Goal: Transaction & Acquisition: Download file/media

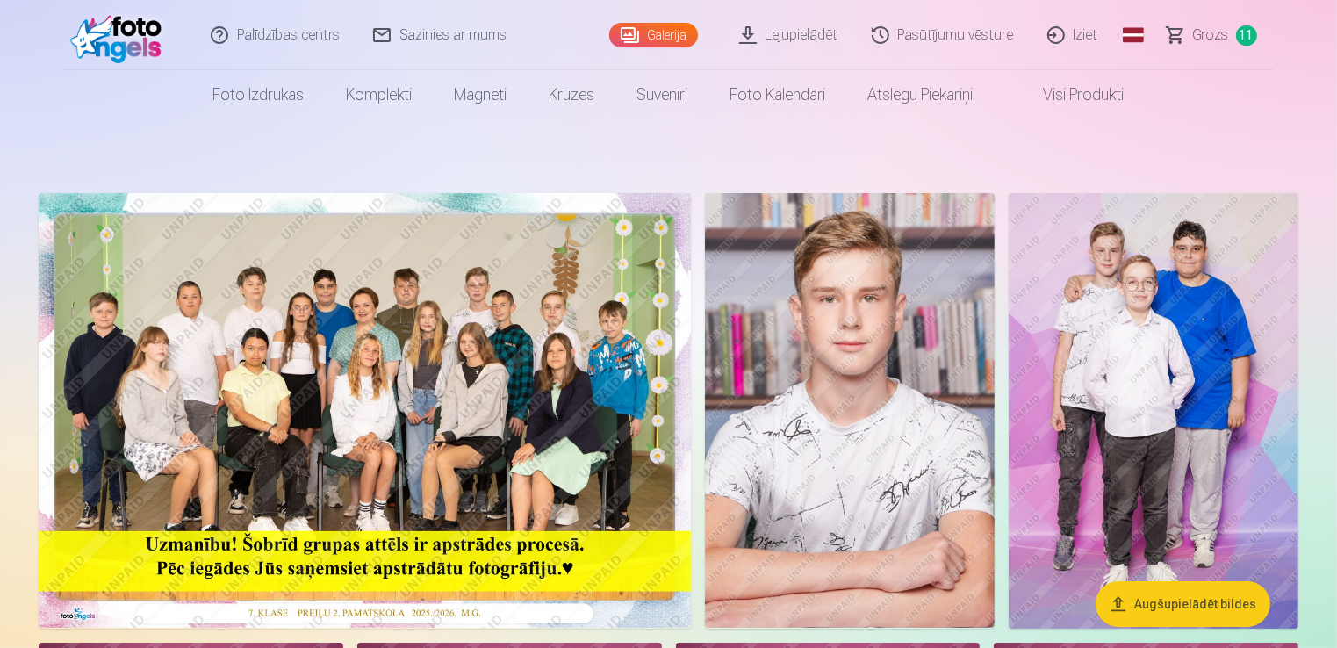
click at [1238, 35] on span "11" at bounding box center [1246, 35] width 21 height 20
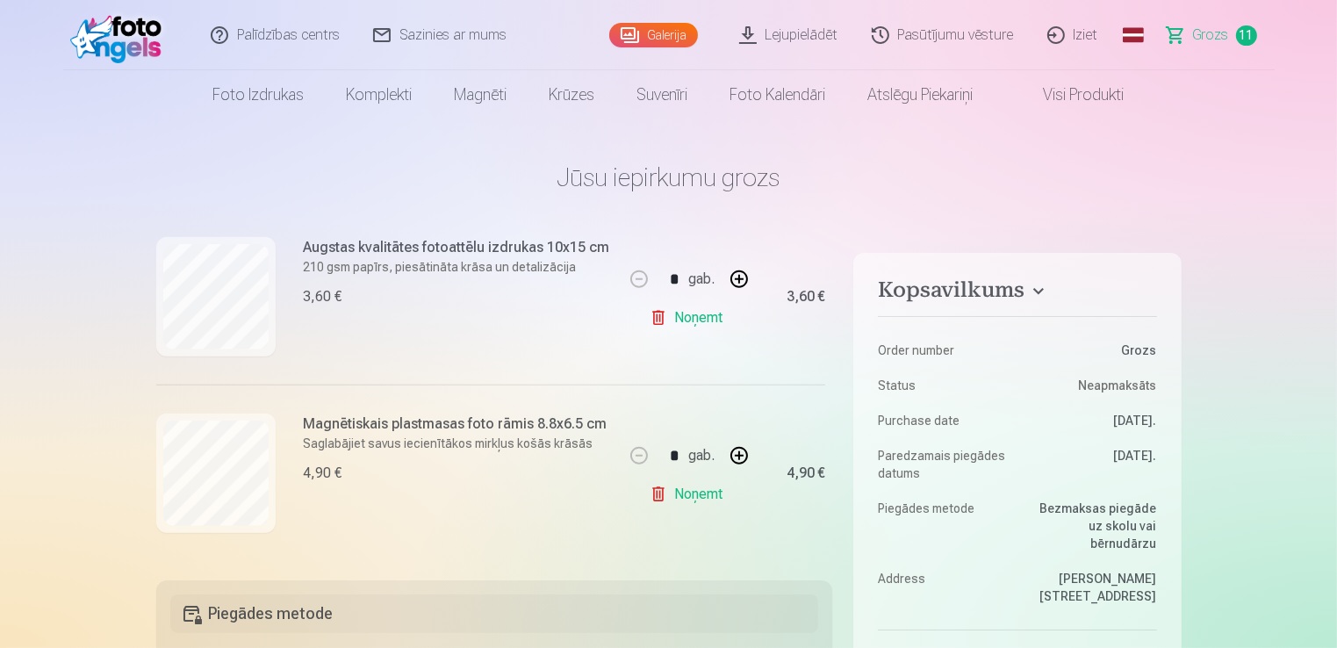
scroll to position [1816, 0]
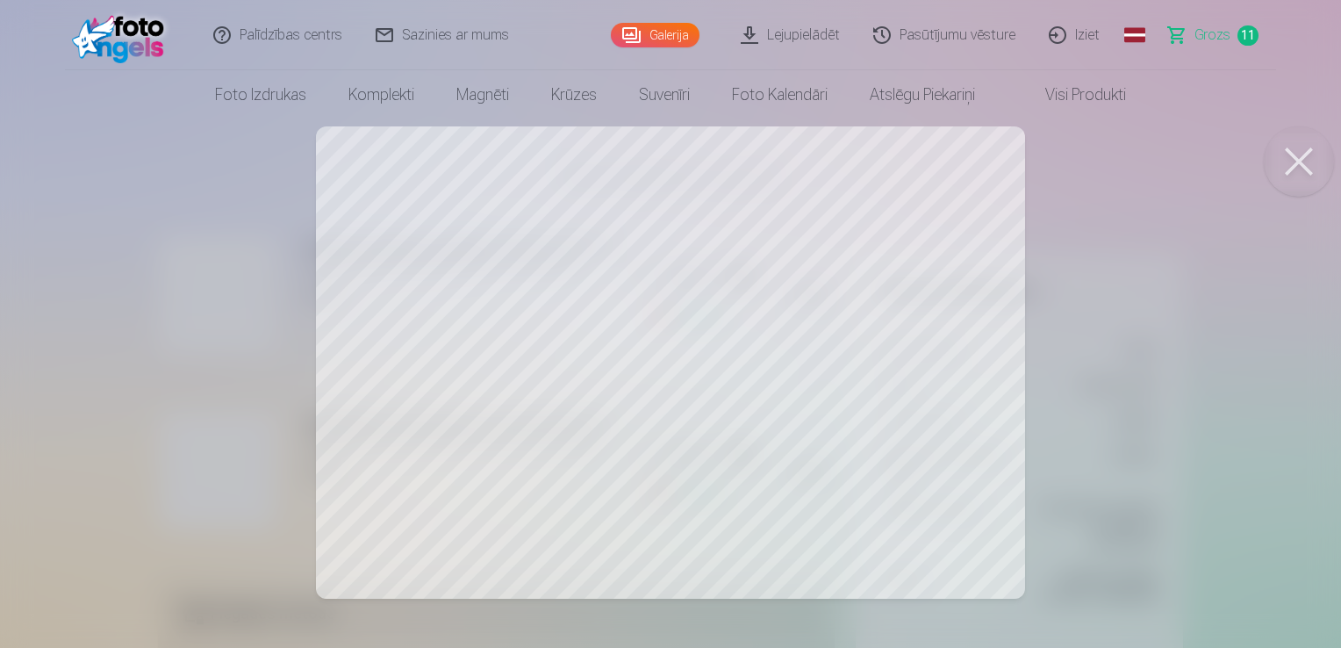
click at [1310, 163] on button at bounding box center [1299, 161] width 70 height 70
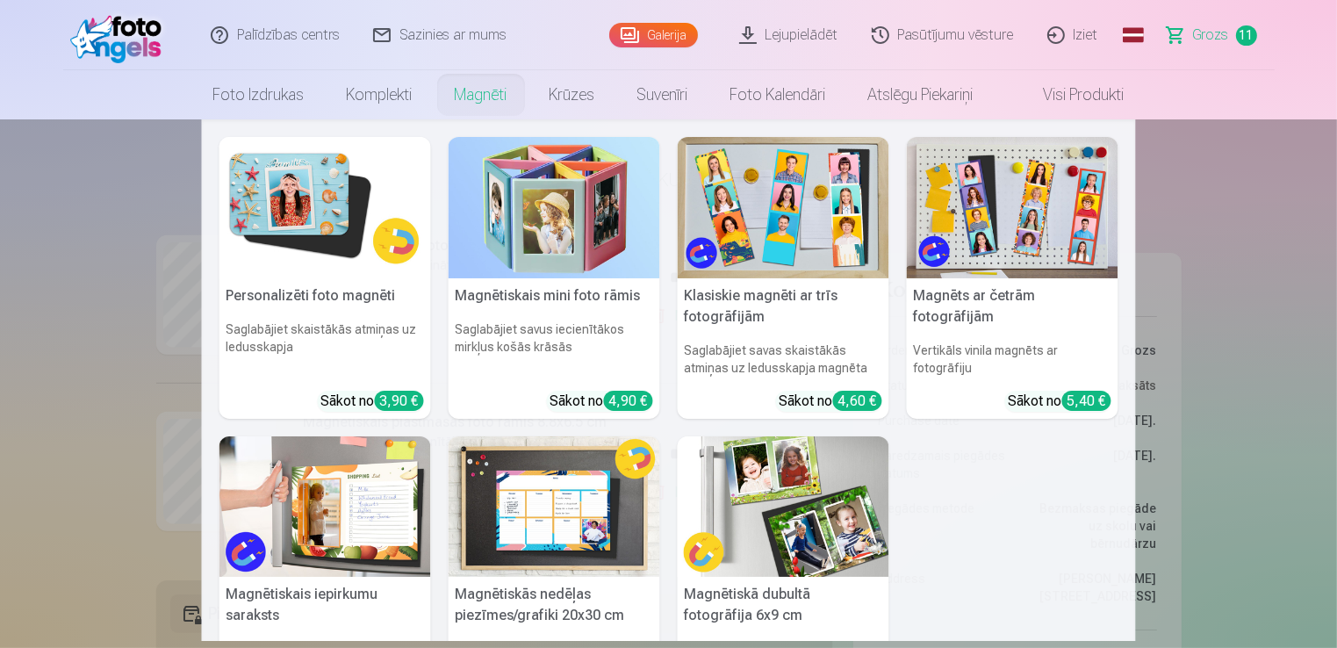
click at [492, 209] on img at bounding box center [555, 207] width 212 height 141
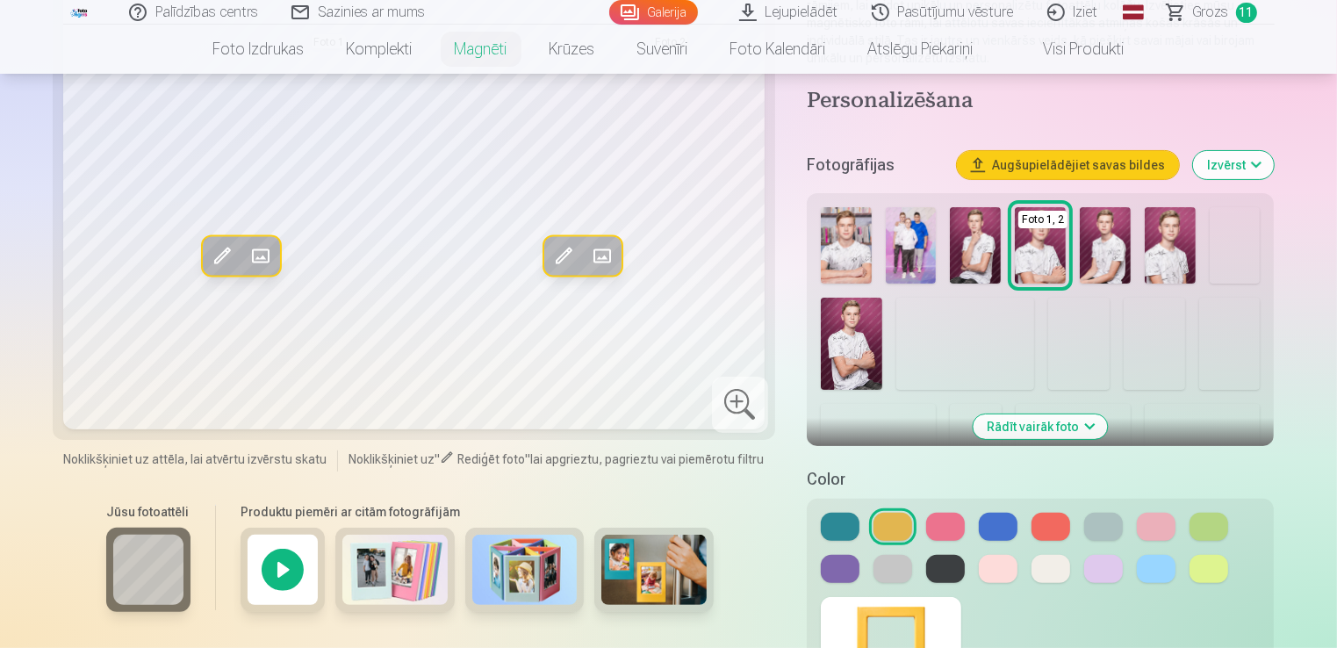
scroll to position [351, 0]
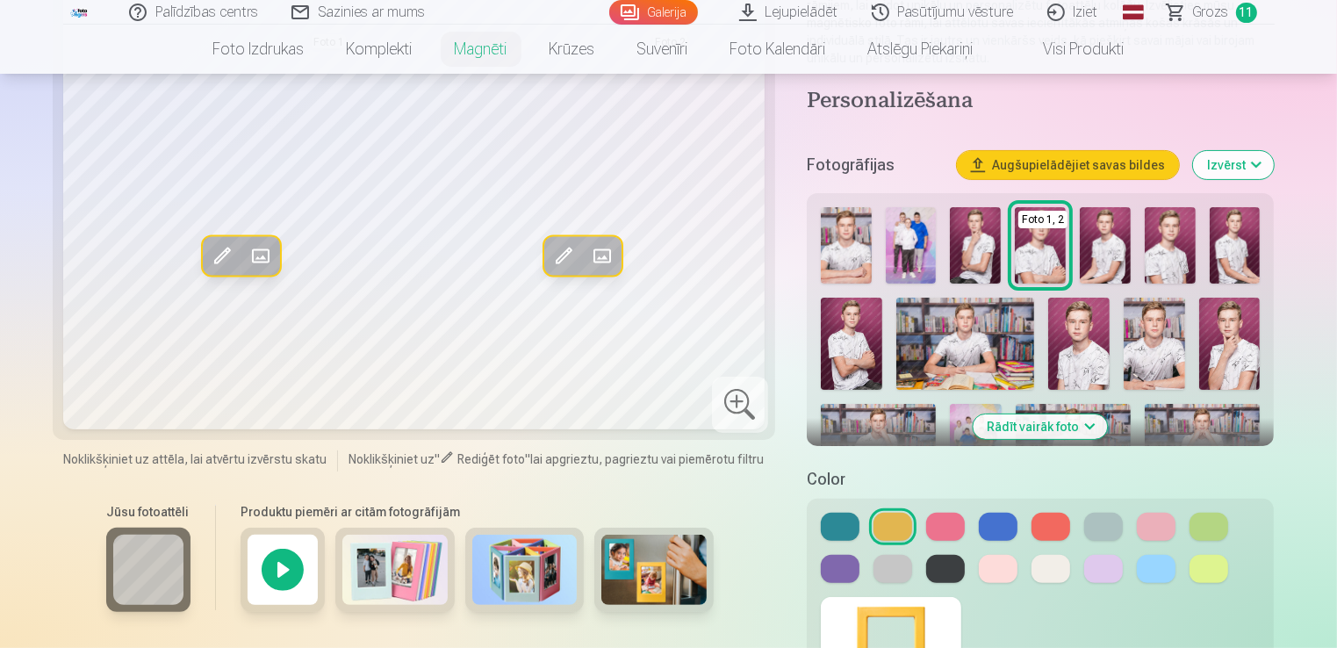
click at [281, 576] on div at bounding box center [283, 570] width 84 height 84
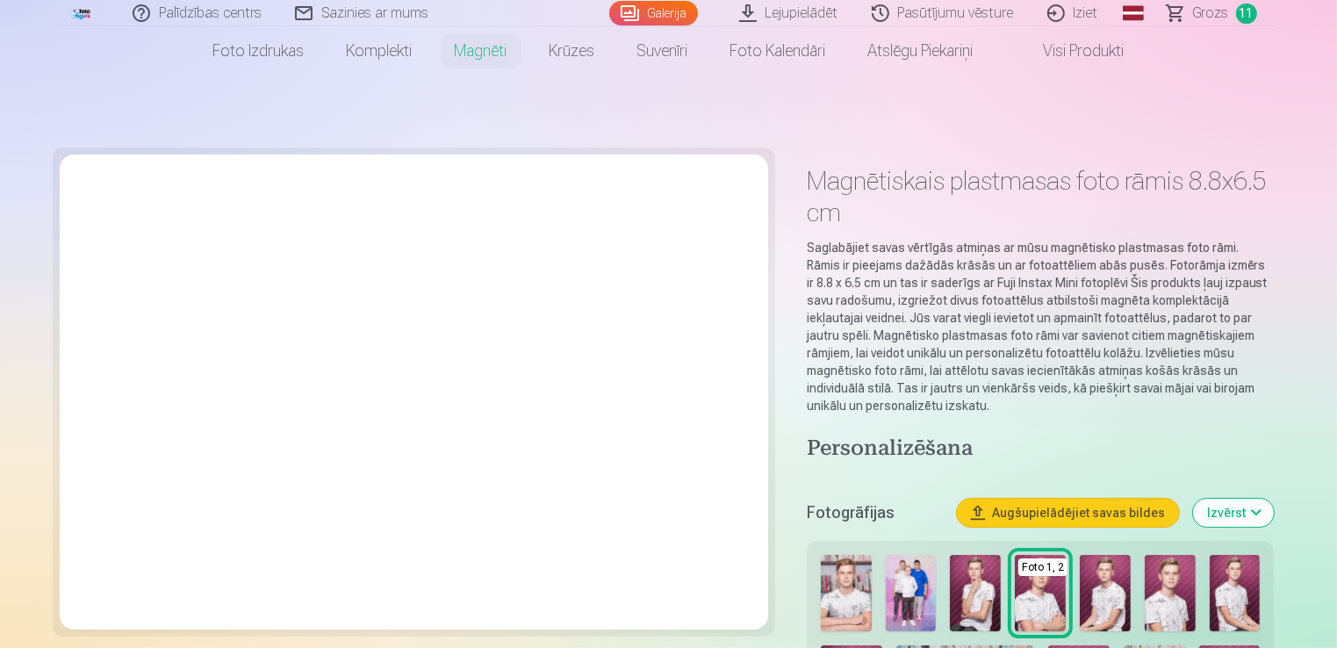
scroll to position [0, 0]
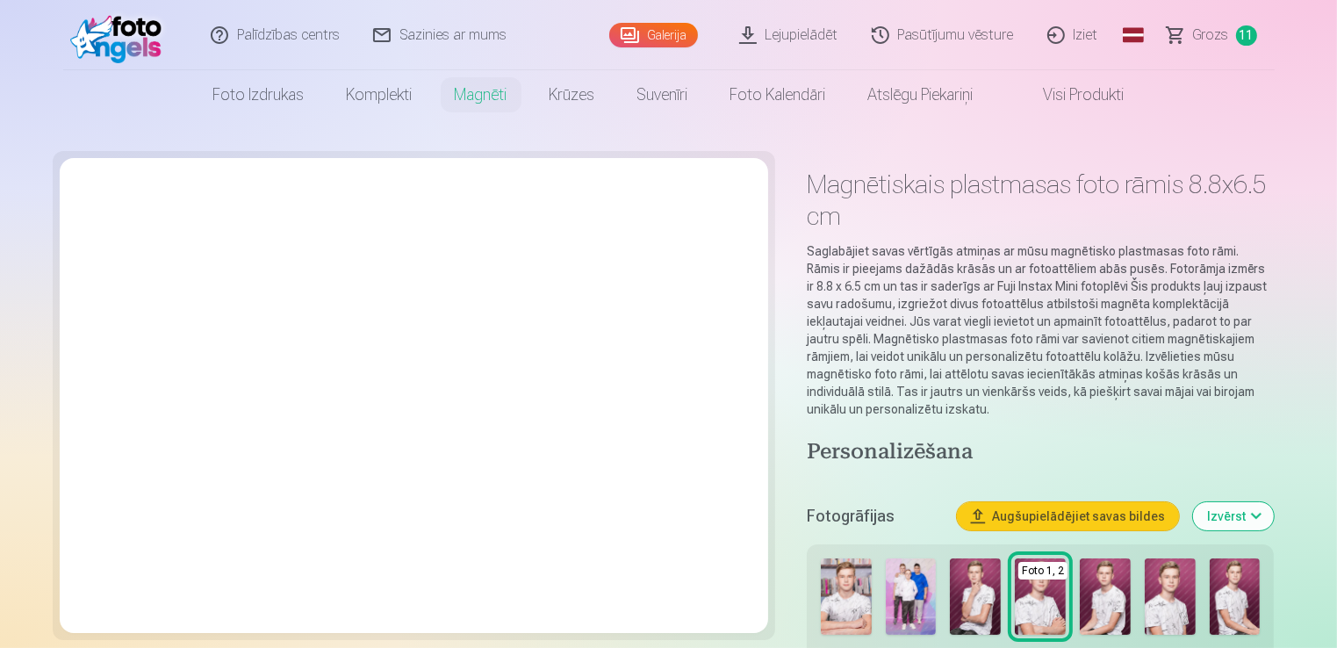
click at [1240, 37] on span "11" at bounding box center [1246, 35] width 21 height 20
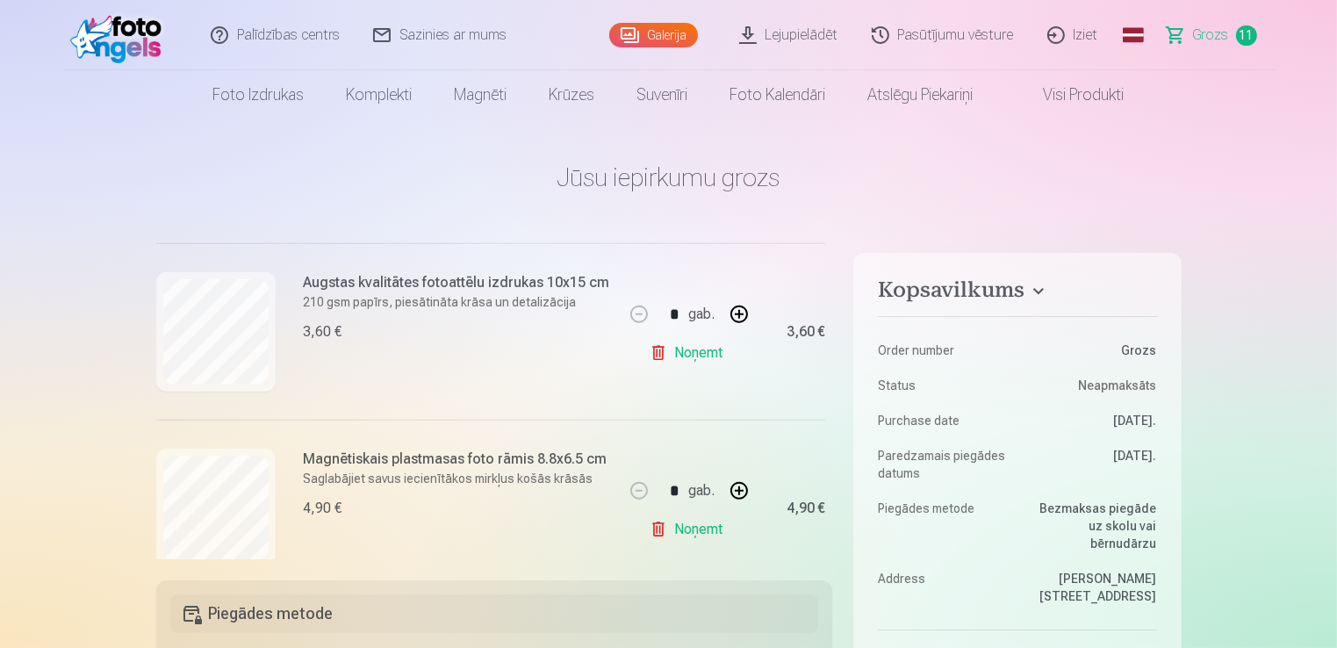
scroll to position [1816, 0]
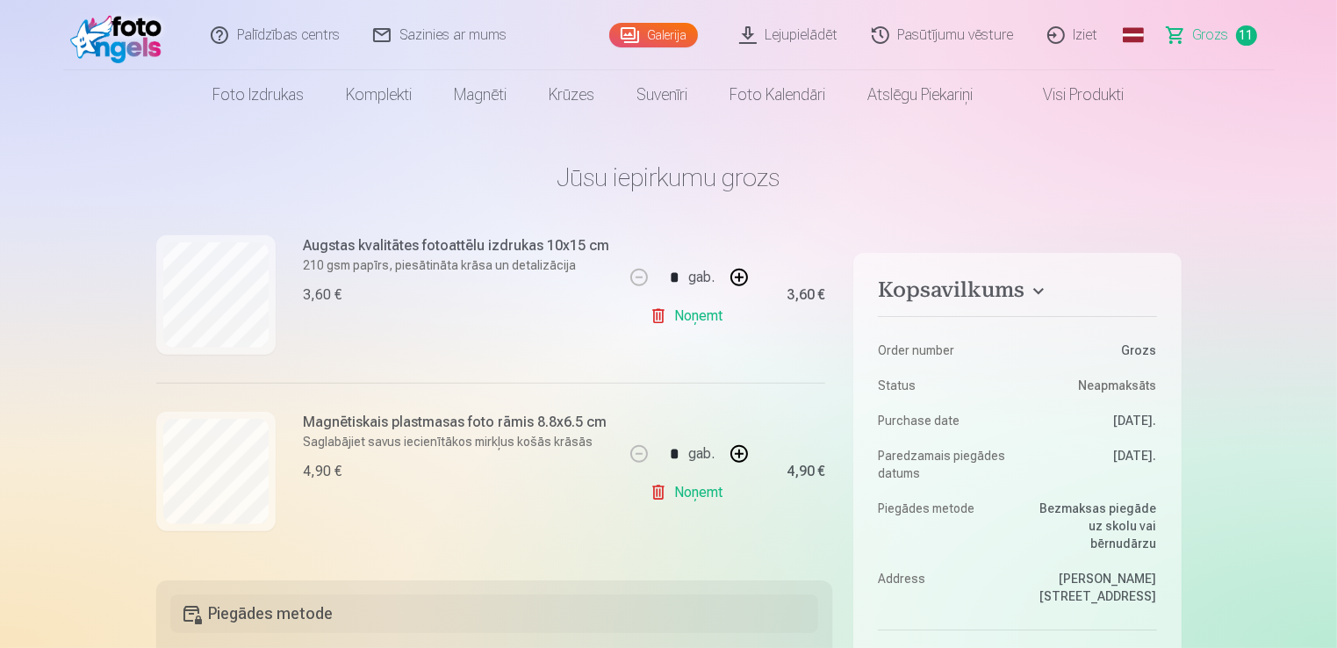
click at [664, 483] on link "Noņemt" at bounding box center [690, 492] width 80 height 35
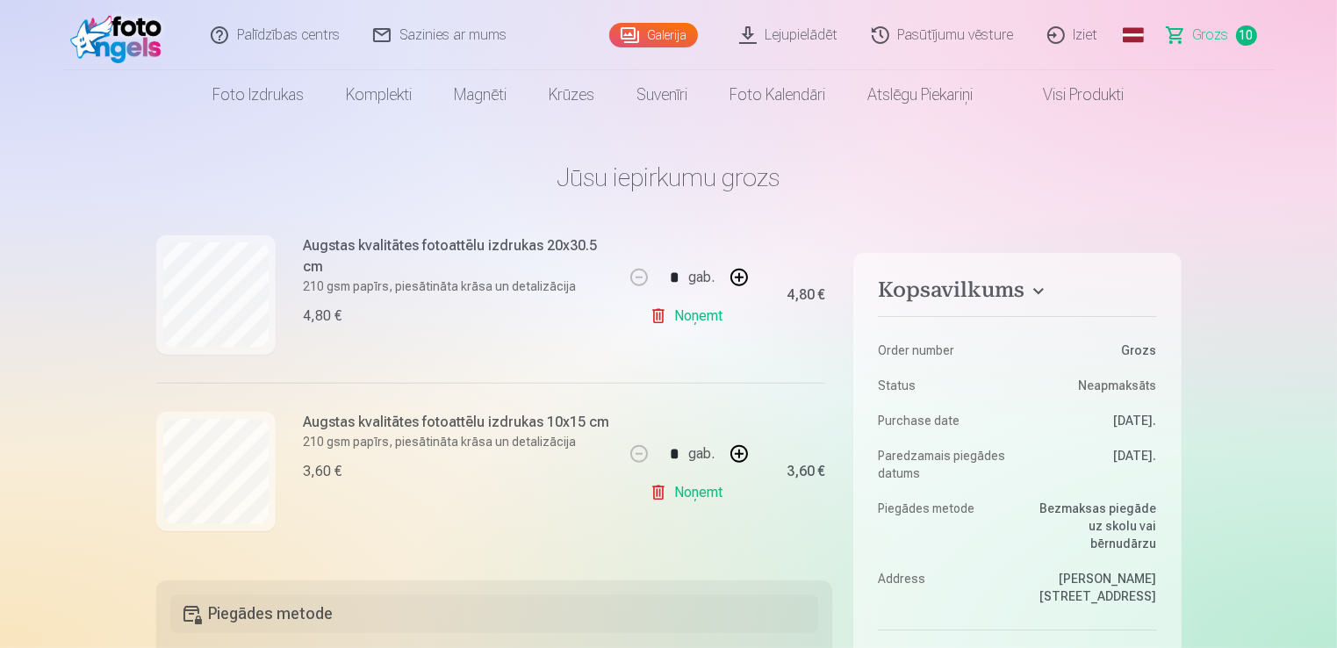
scroll to position [1639, 0]
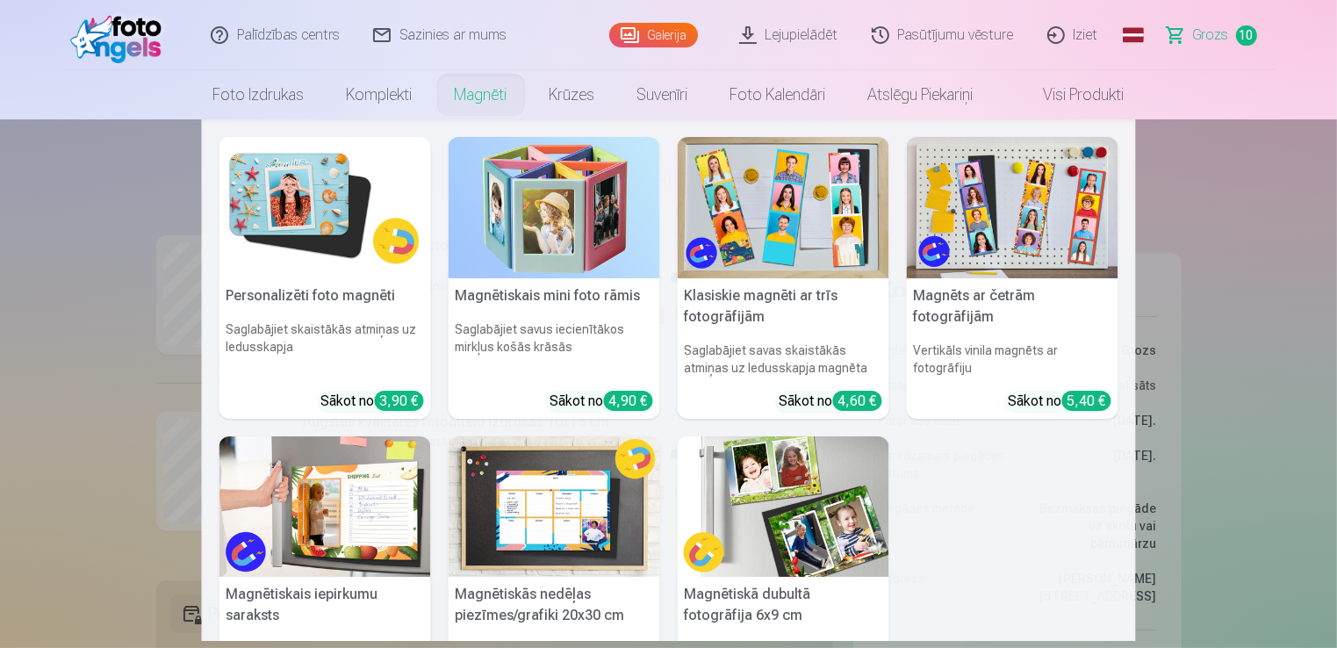
click at [291, 199] on img at bounding box center [325, 207] width 212 height 141
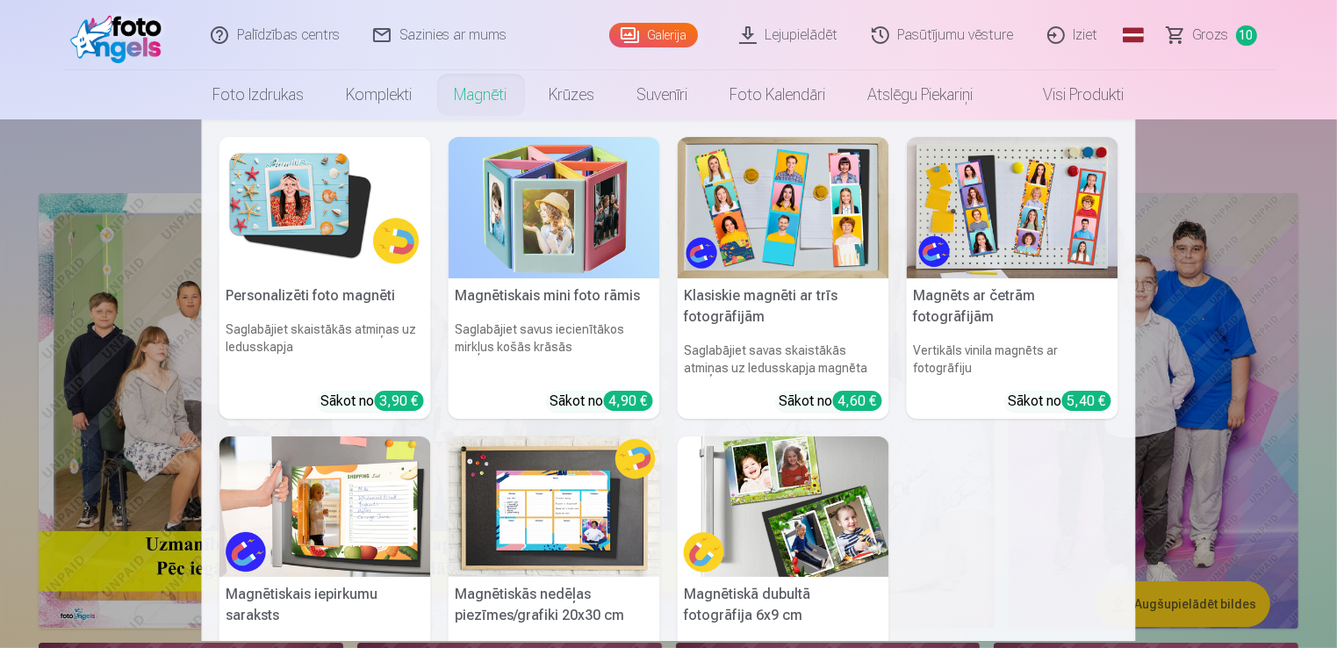
click at [783, 524] on img at bounding box center [784, 506] width 212 height 141
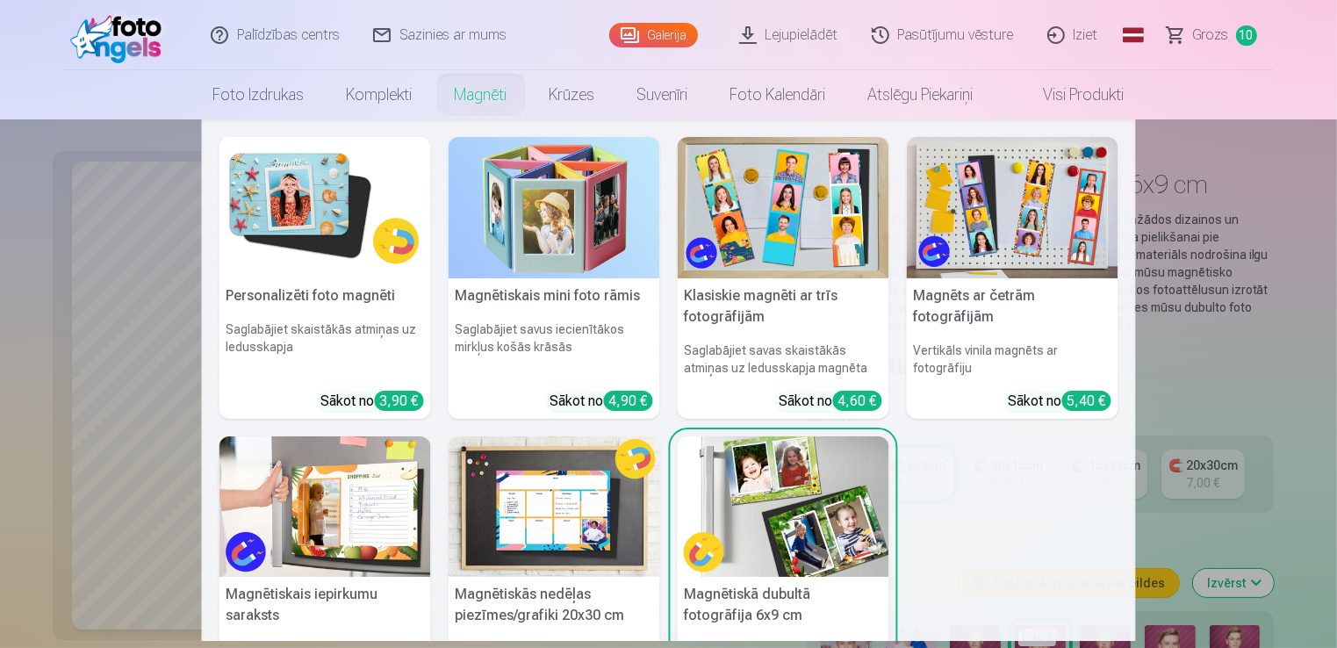
scroll to position [88, 0]
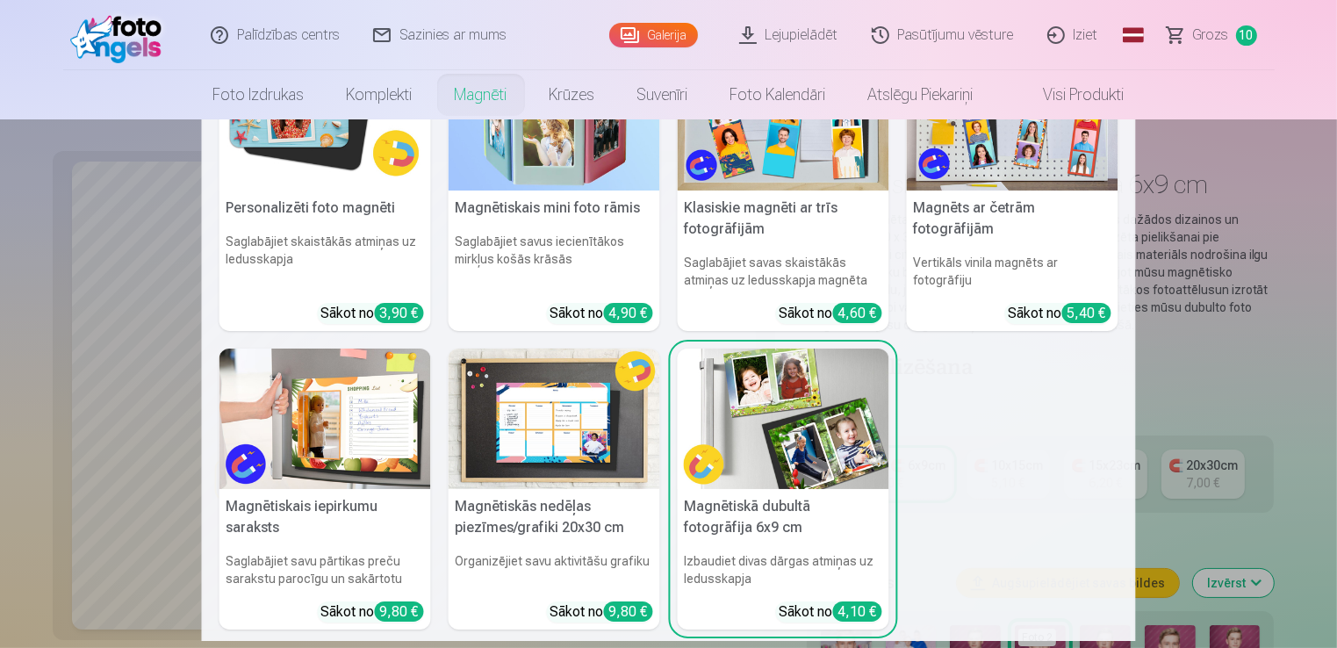
click at [1211, 372] on nav "Personalizēti foto magnēti Saglabājiet skaistākās atmiņas uz ledusskapja Sākot …" at bounding box center [668, 379] width 1337 height 521
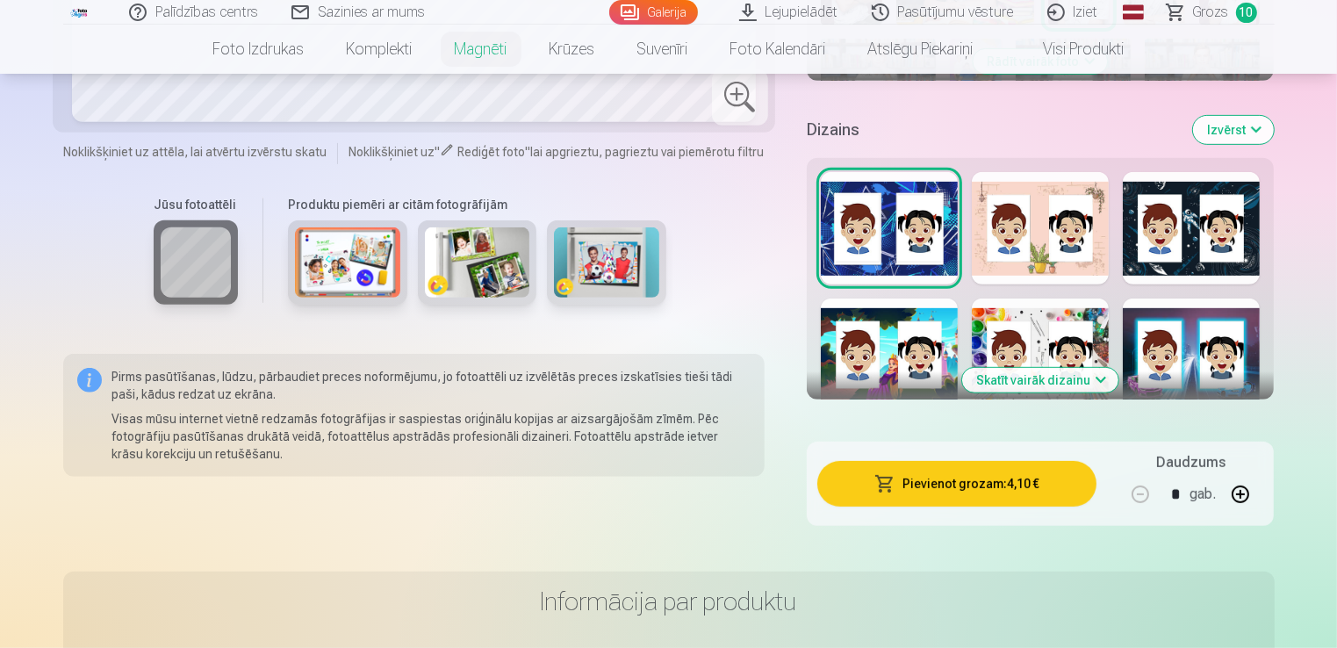
scroll to position [790, 0]
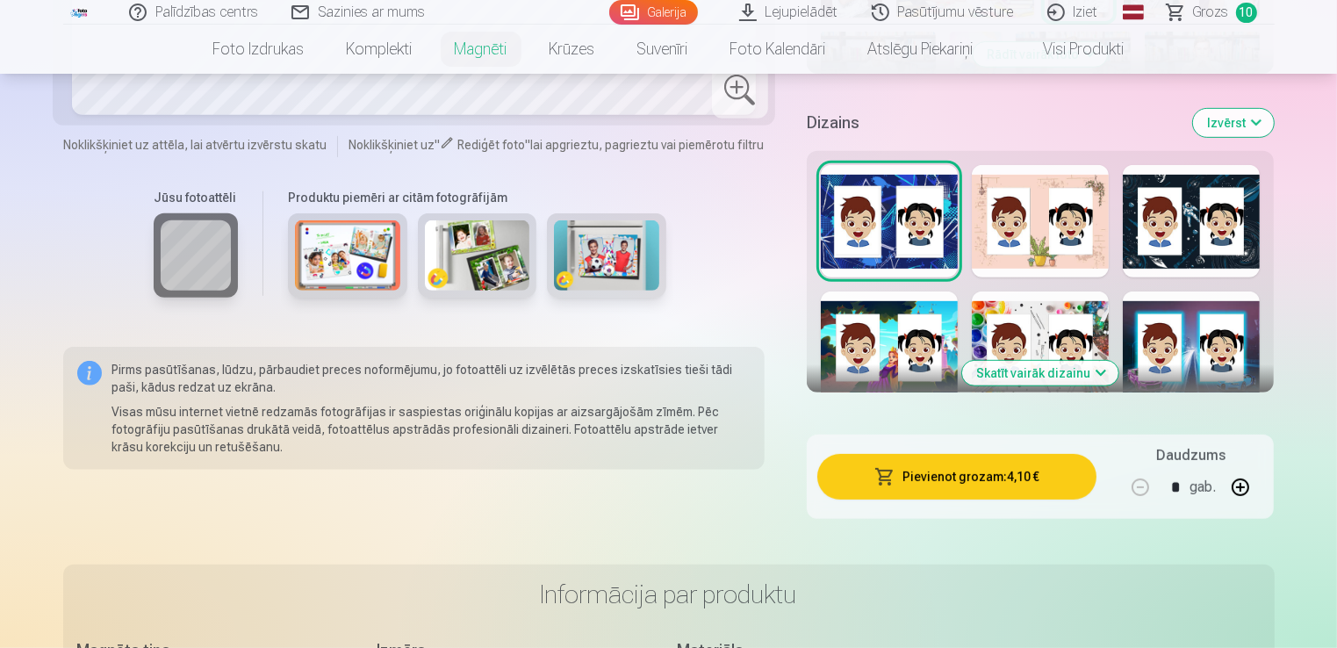
click at [1251, 122] on button "Izvērst" at bounding box center [1233, 123] width 81 height 28
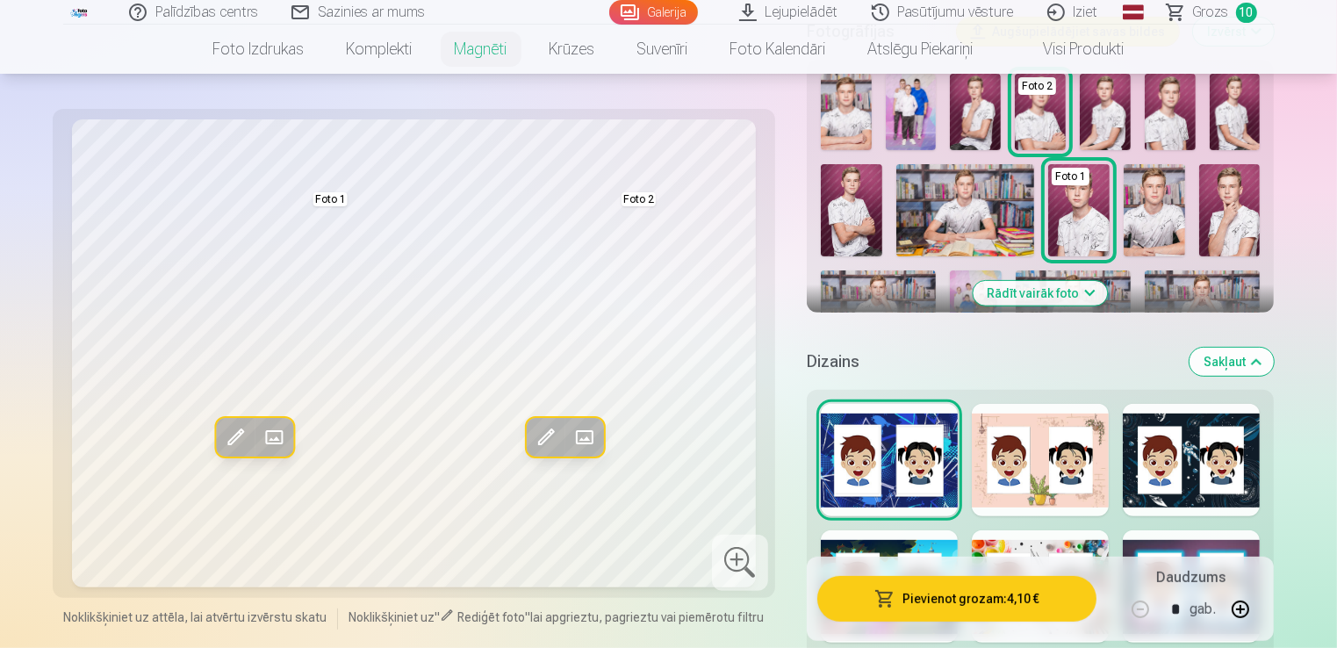
scroll to position [527, 0]
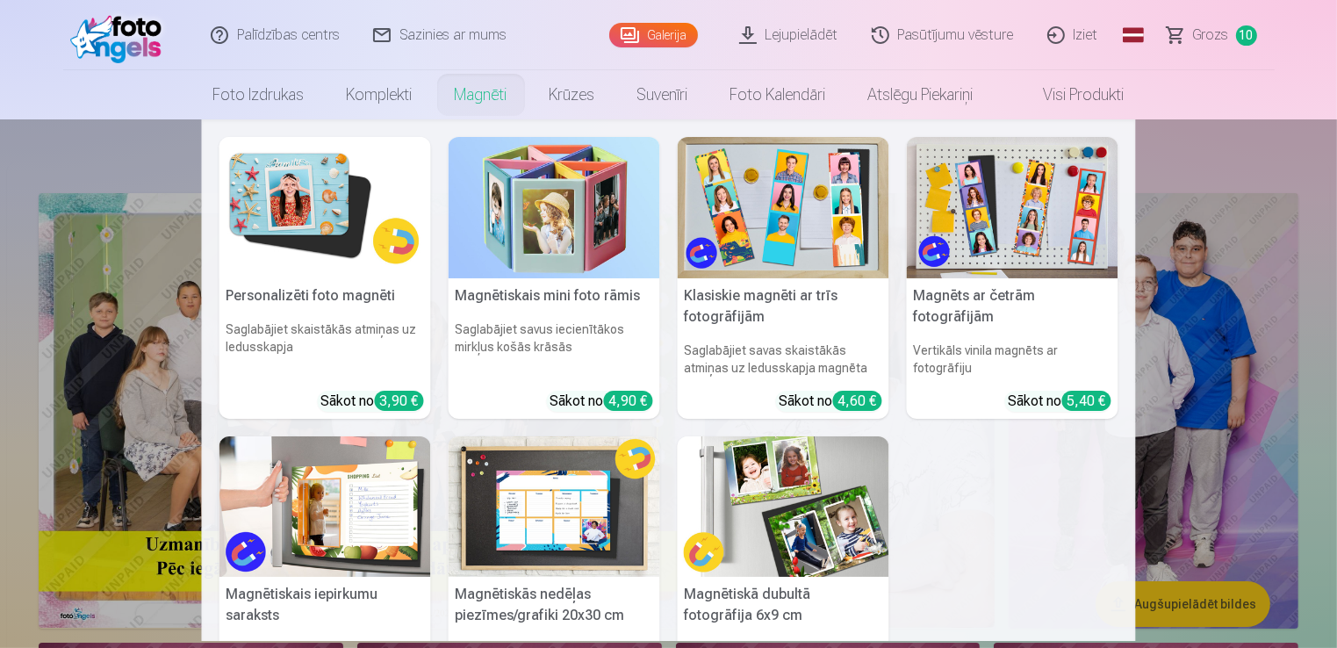
click at [785, 506] on img at bounding box center [784, 506] width 212 height 141
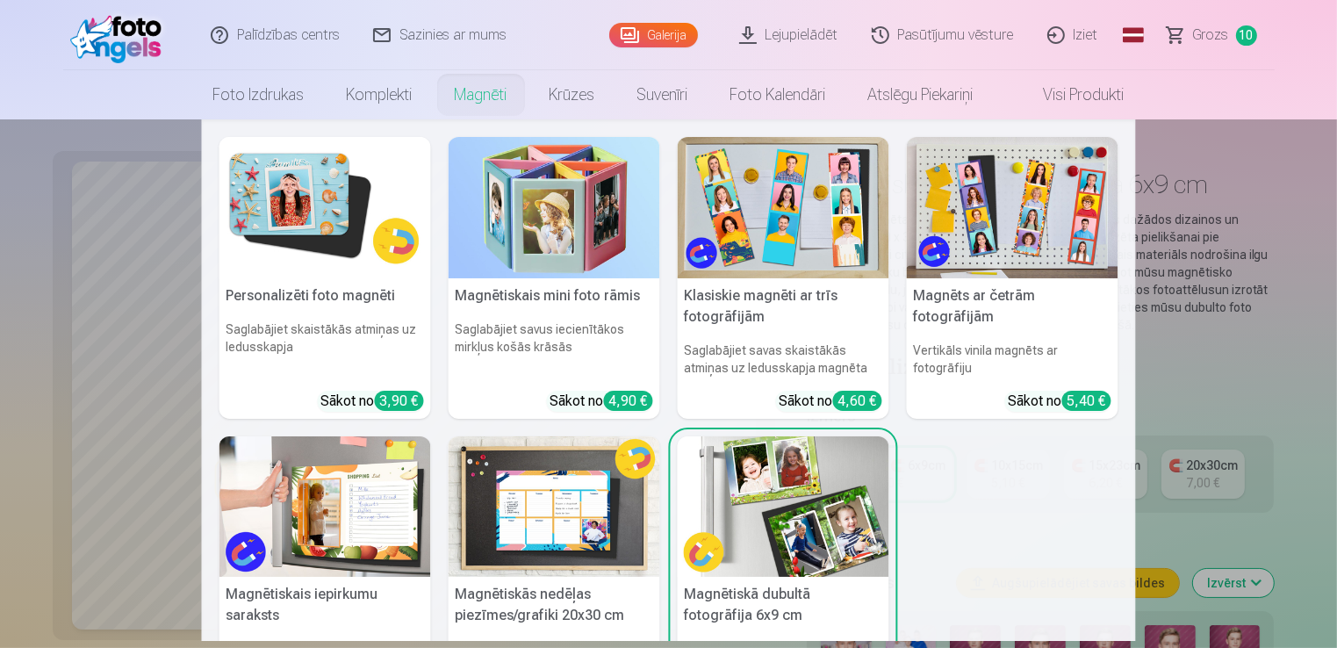
click at [1212, 288] on nav "Personalizēti foto magnēti Saglabājiet skaistākās atmiņas uz ledusskapja Sākot …" at bounding box center [668, 379] width 1337 height 521
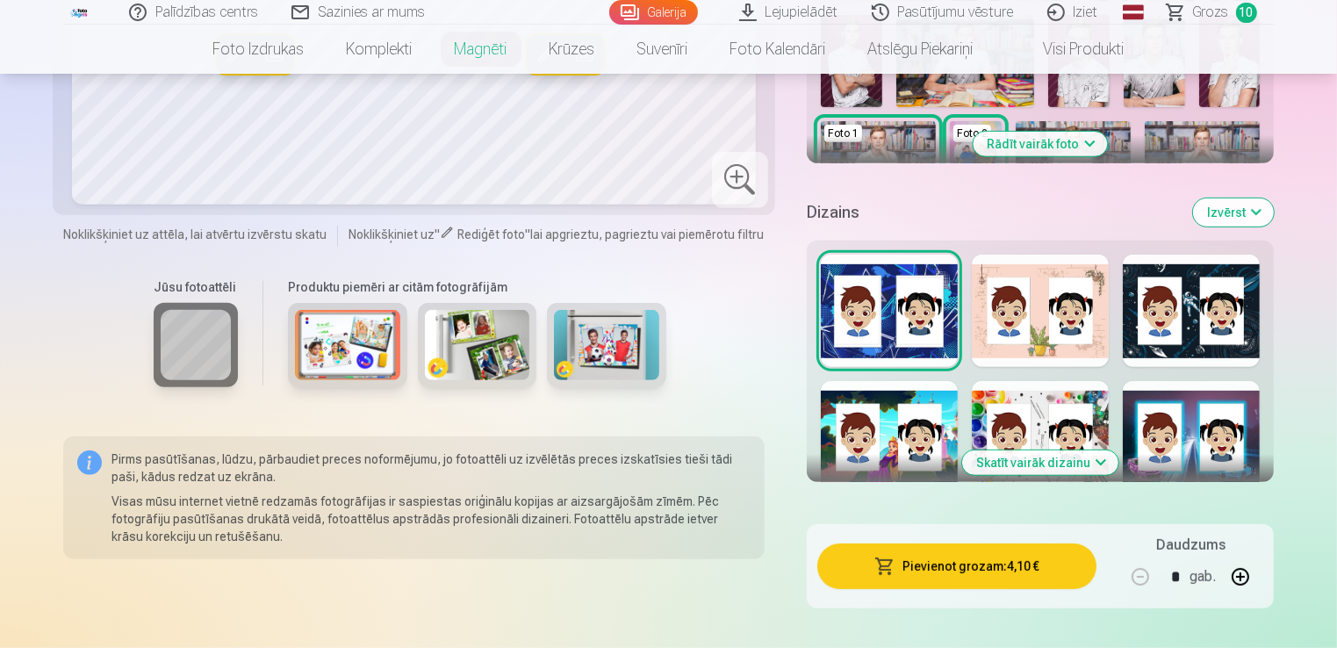
scroll to position [702, 0]
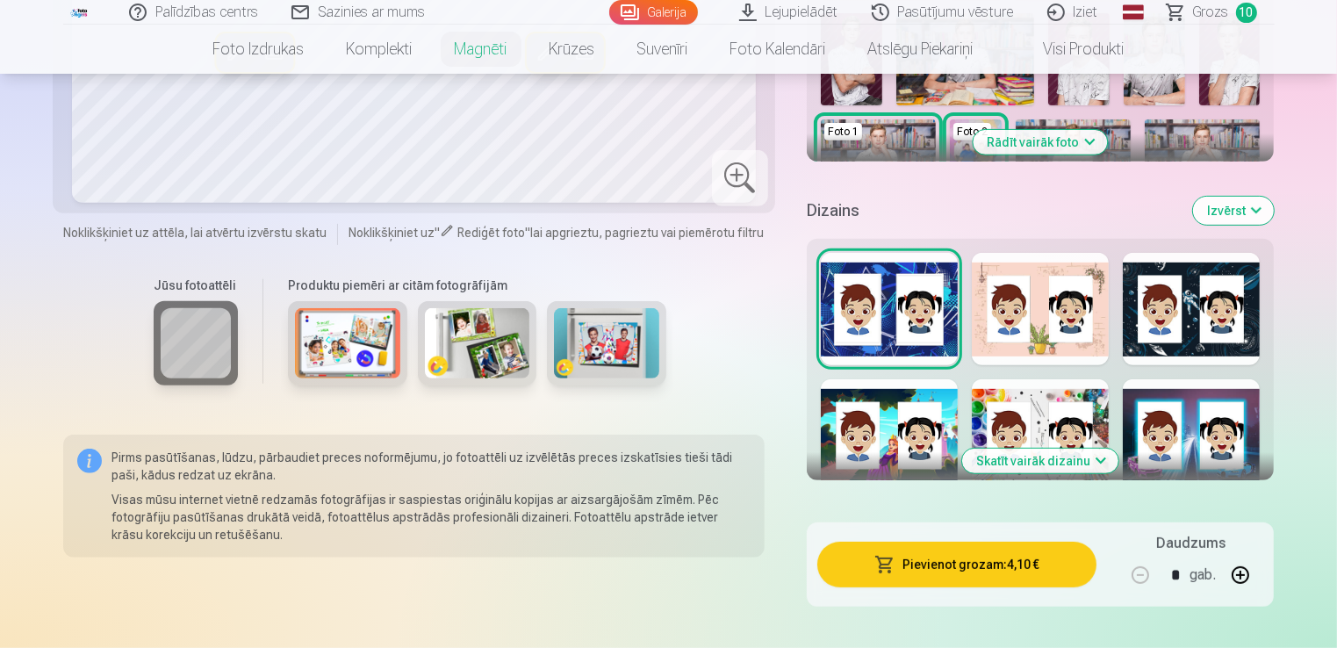
click at [1064, 340] on div at bounding box center [1040, 309] width 137 height 112
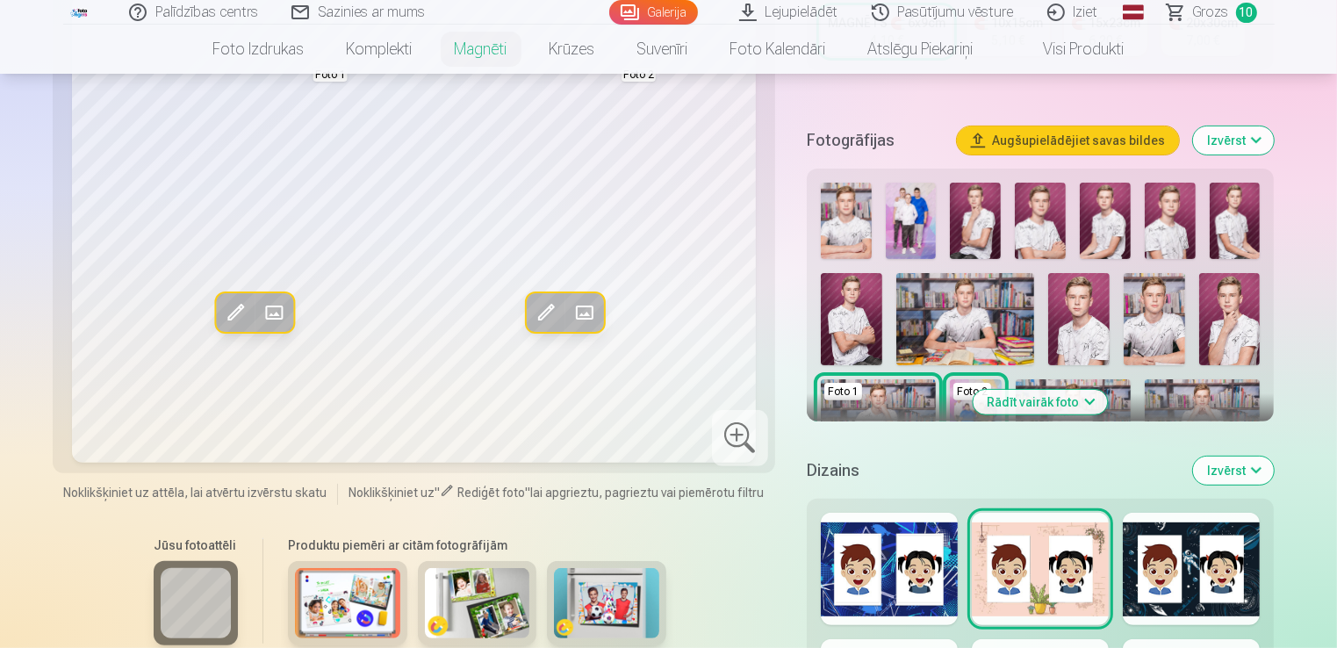
scroll to position [351, 0]
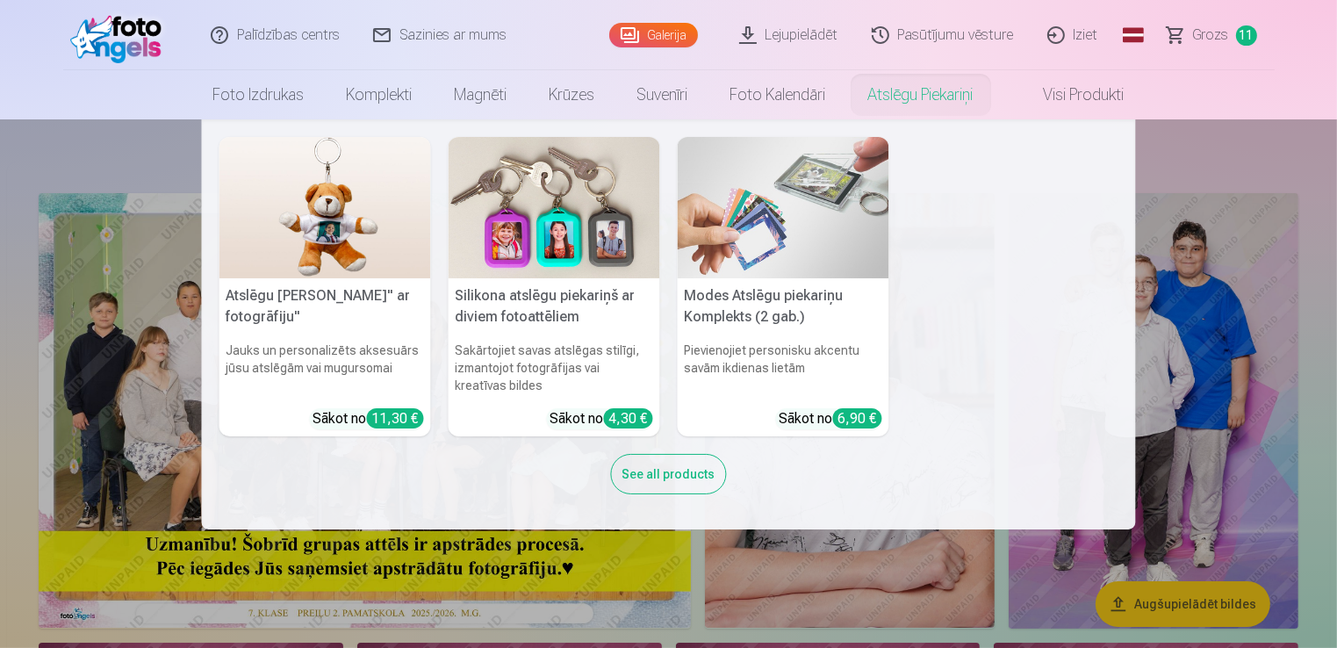
click at [776, 241] on img at bounding box center [784, 207] width 212 height 141
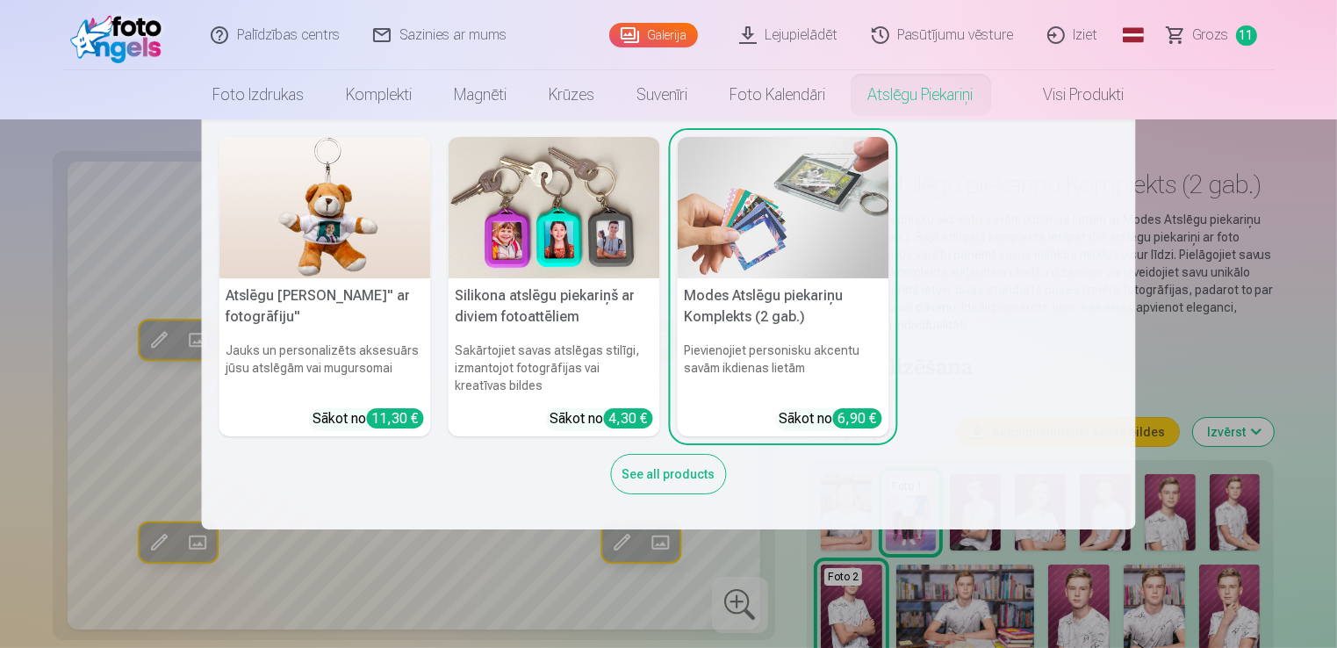
click at [1219, 267] on nav "Atslēgu piekariņš Lācītis" ar fotogrāfiju" Jauks un personalizēts aksesuārs jūs…" at bounding box center [668, 324] width 1337 height 410
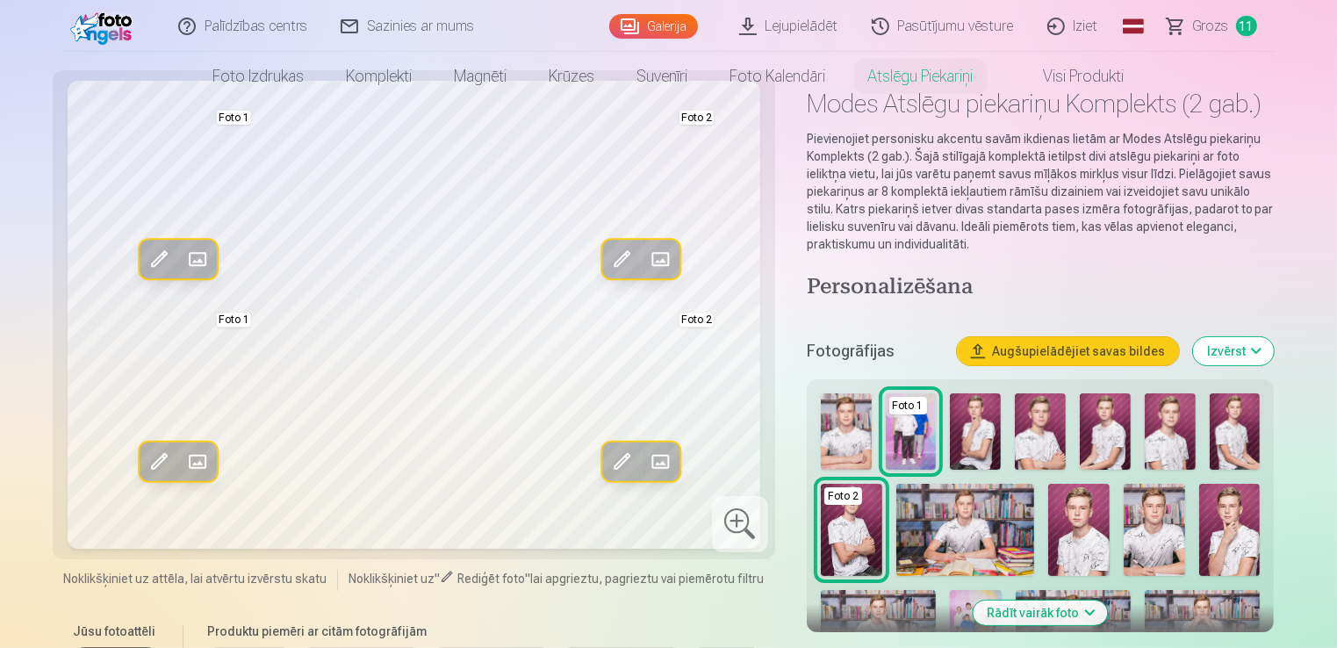
scroll to position [88, 0]
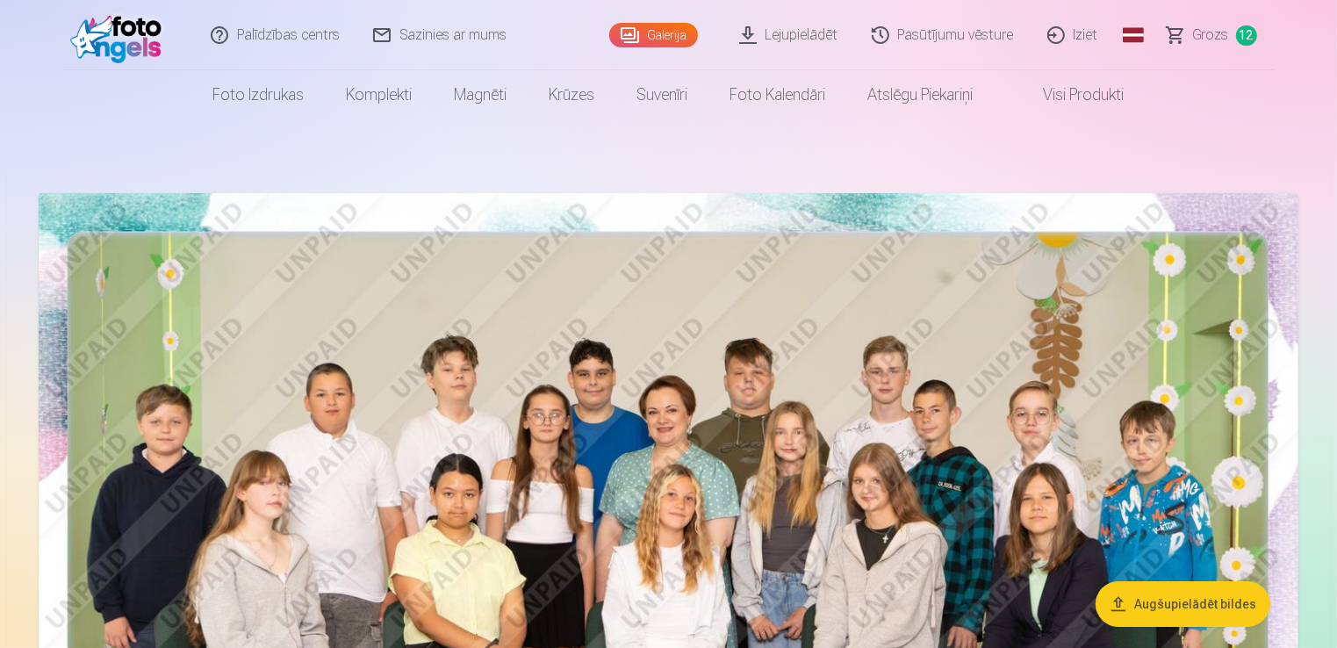
click at [1243, 34] on span "12" at bounding box center [1246, 35] width 21 height 20
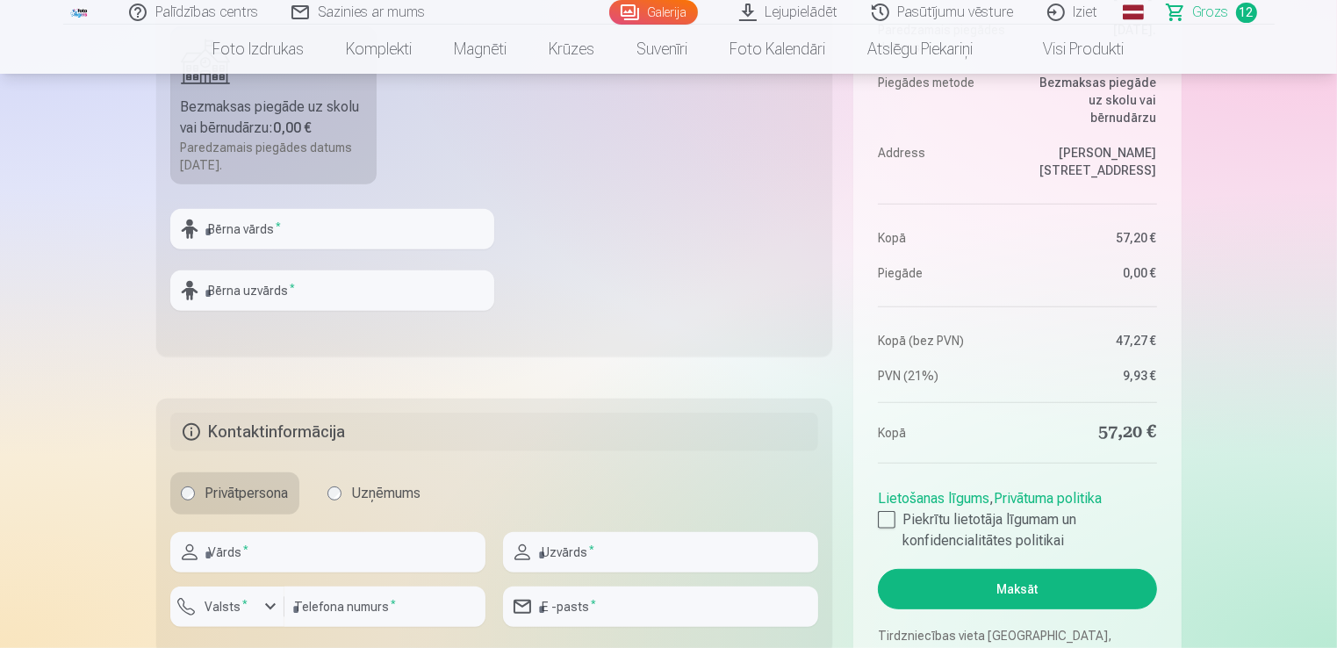
scroll to position [702, 0]
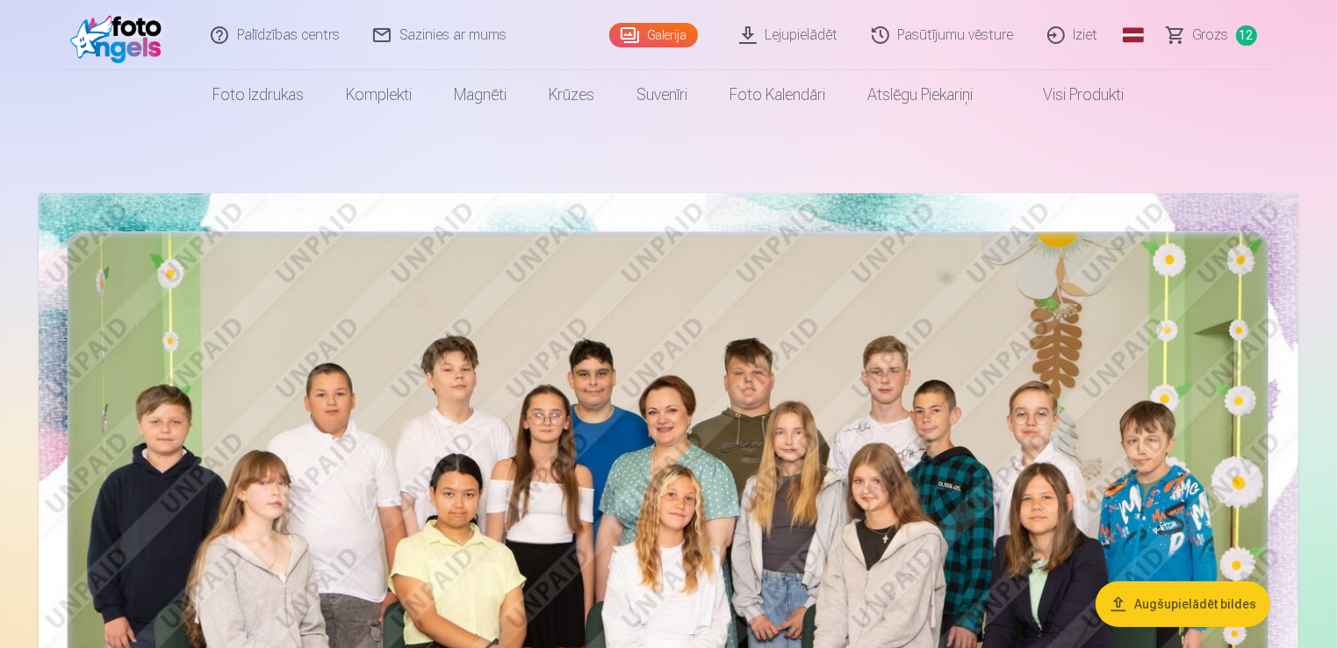
click at [1241, 32] on span "12" at bounding box center [1246, 35] width 21 height 20
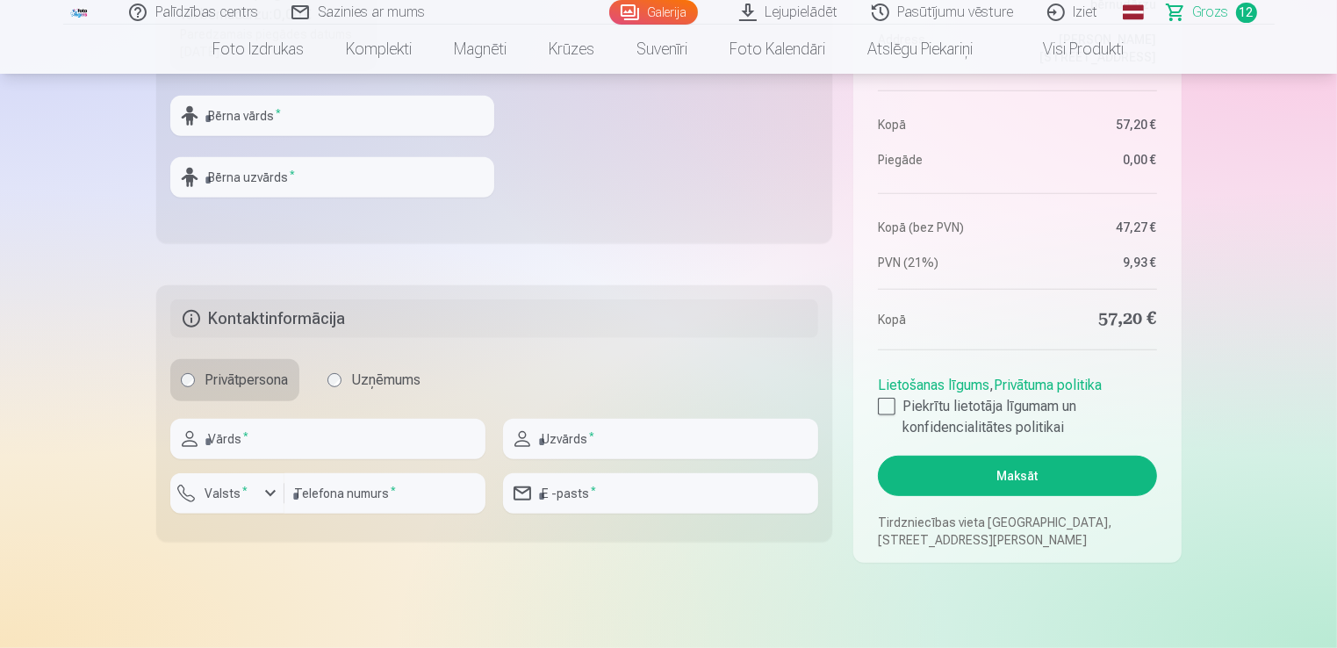
scroll to position [790, 0]
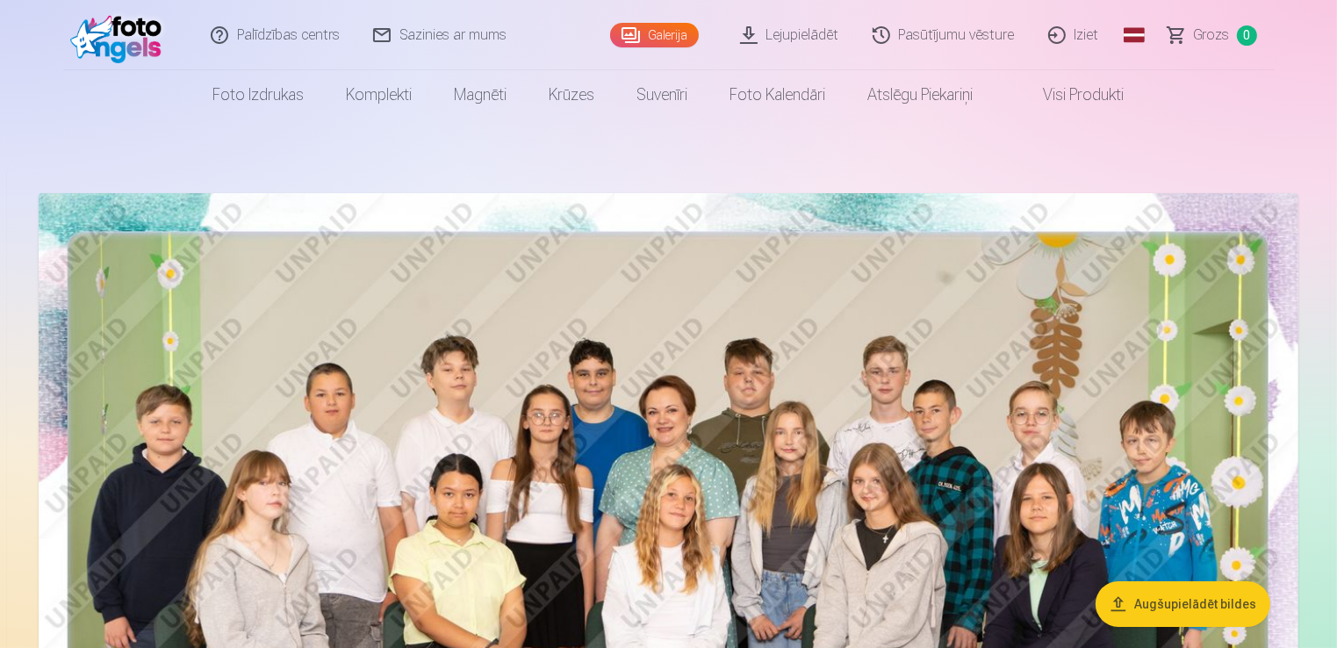
click at [806, 33] on link "Lejupielādēt" at bounding box center [790, 35] width 133 height 70
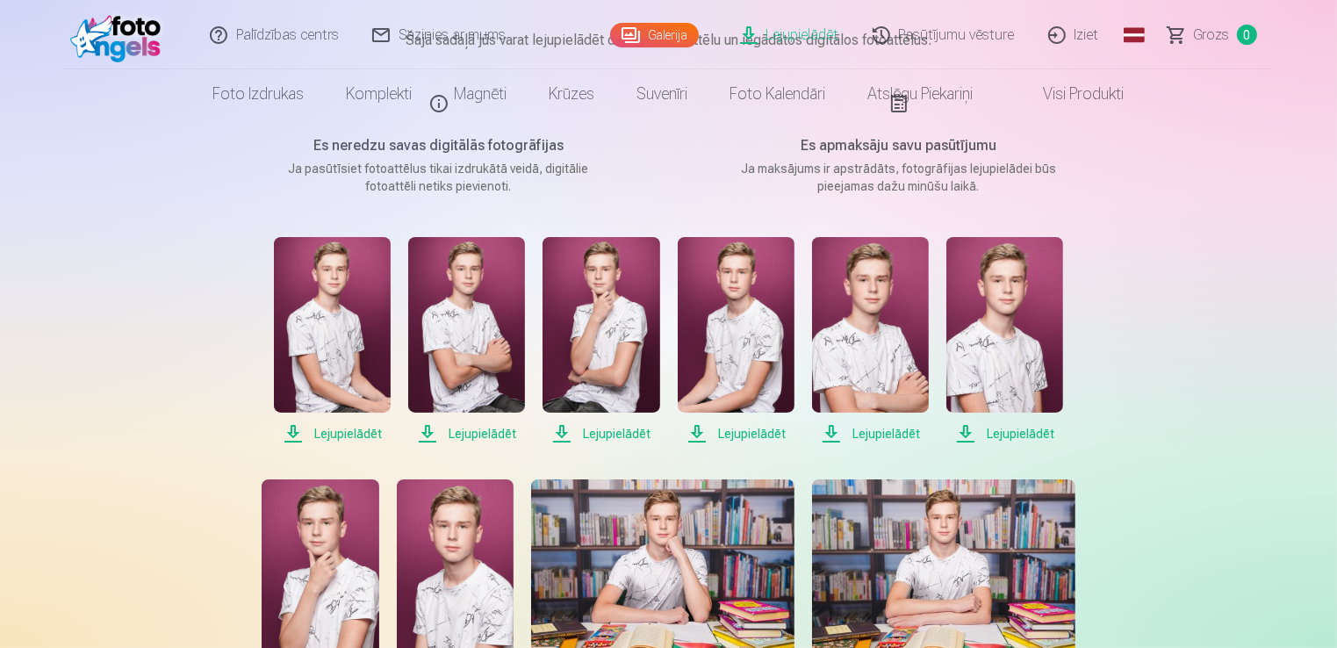
scroll to position [263, 0]
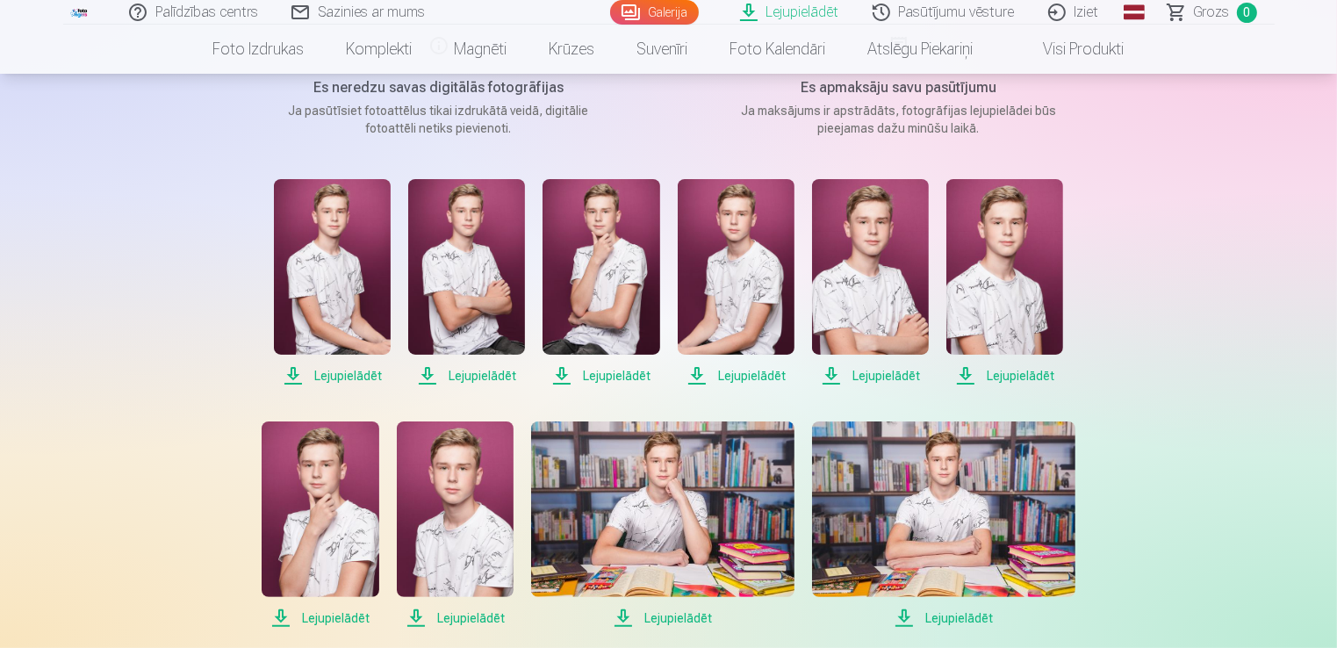
click at [348, 374] on span "Lejupielādēt" at bounding box center [332, 375] width 117 height 21
click at [434, 377] on span "Lejupielādēt" at bounding box center [466, 375] width 117 height 21
click at [564, 374] on span "Lejupielādēt" at bounding box center [601, 375] width 117 height 21
click at [696, 376] on span "Lejupielādēt" at bounding box center [736, 375] width 117 height 21
click at [832, 377] on span "Lejupielādēt" at bounding box center [870, 375] width 117 height 21
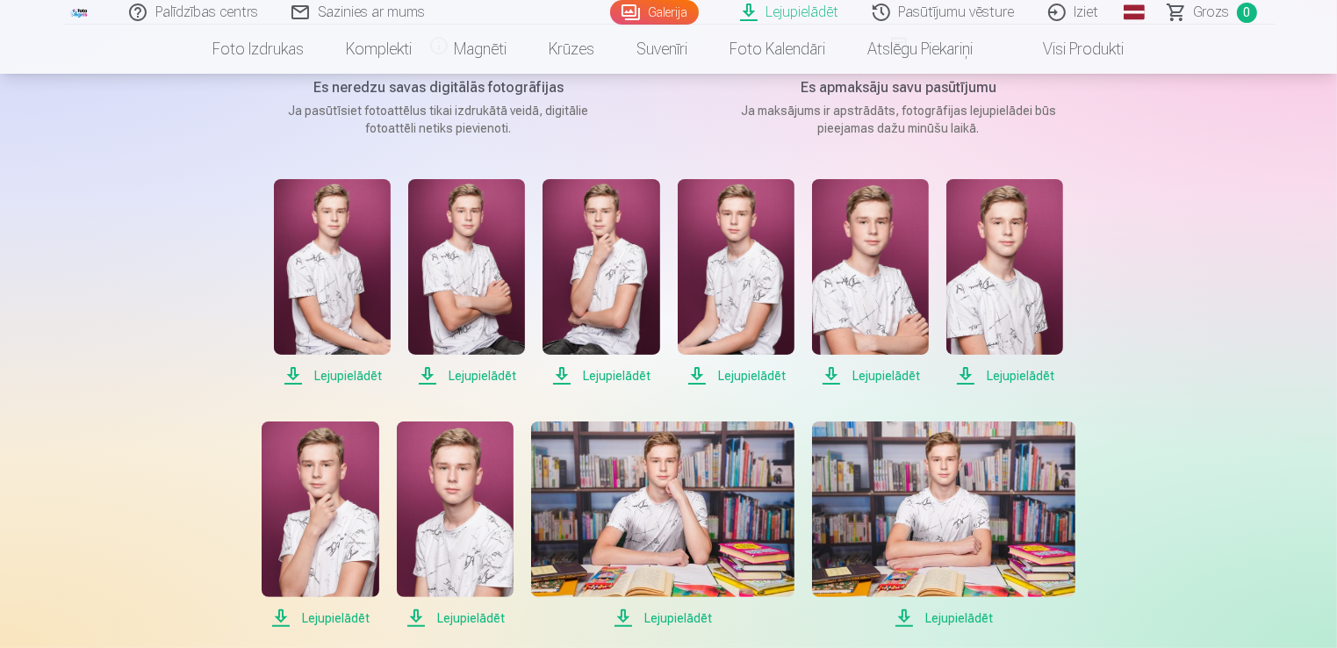
click at [966, 378] on span "Lejupielādēt" at bounding box center [1004, 375] width 117 height 21
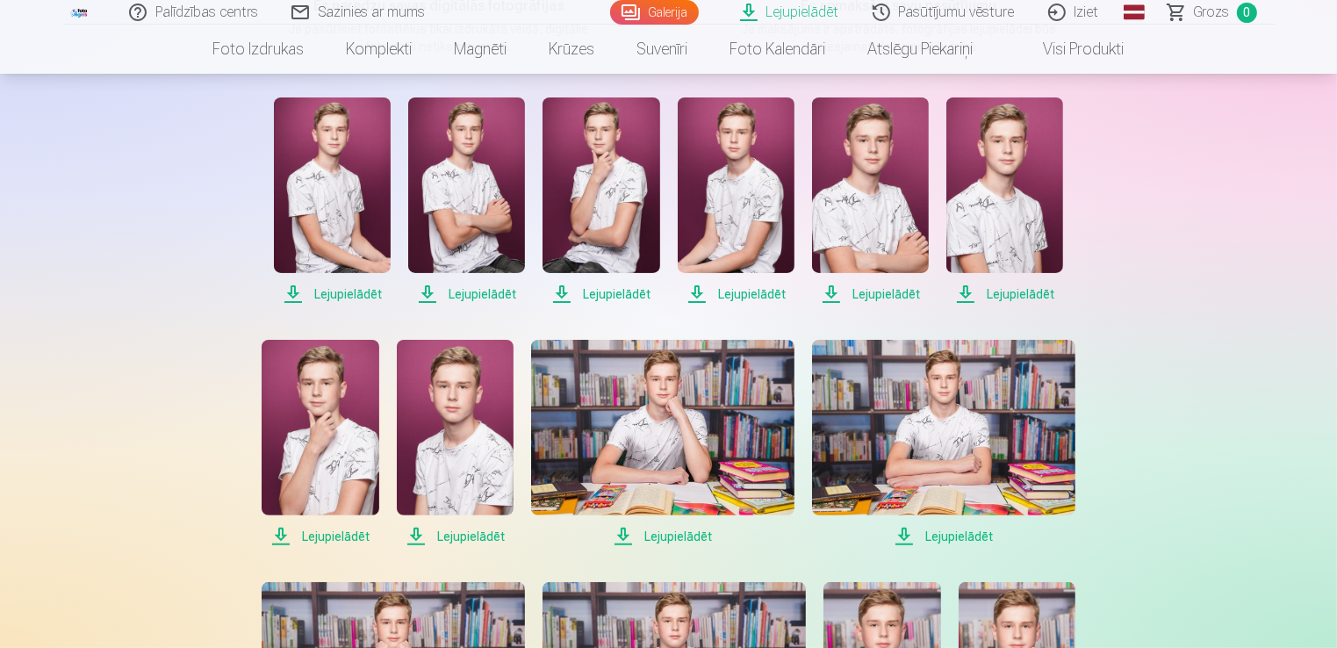
scroll to position [351, 0]
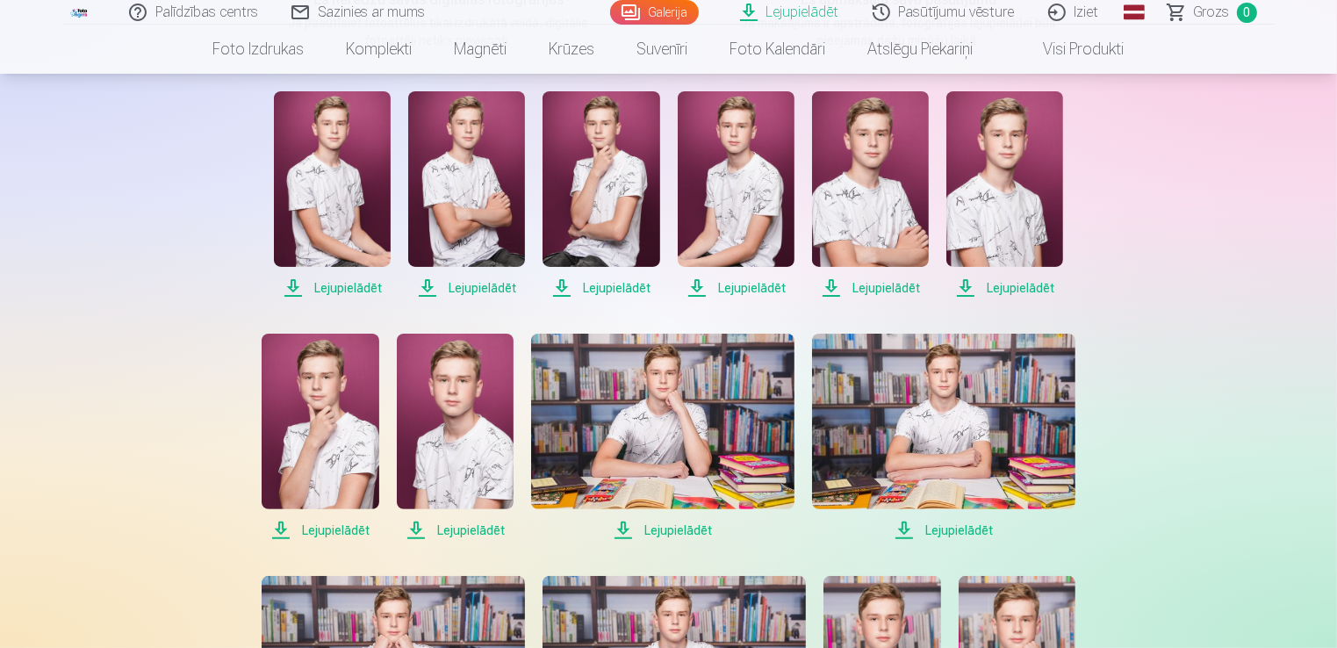
click at [342, 528] on span "Lejupielādēt" at bounding box center [320, 530] width 117 height 21
click at [442, 528] on span "Lejupielādēt" at bounding box center [455, 530] width 117 height 21
click at [653, 535] on span "Lejupielādēt" at bounding box center [662, 530] width 263 height 21
click at [902, 531] on span "Lejupielādēt" at bounding box center [943, 530] width 263 height 21
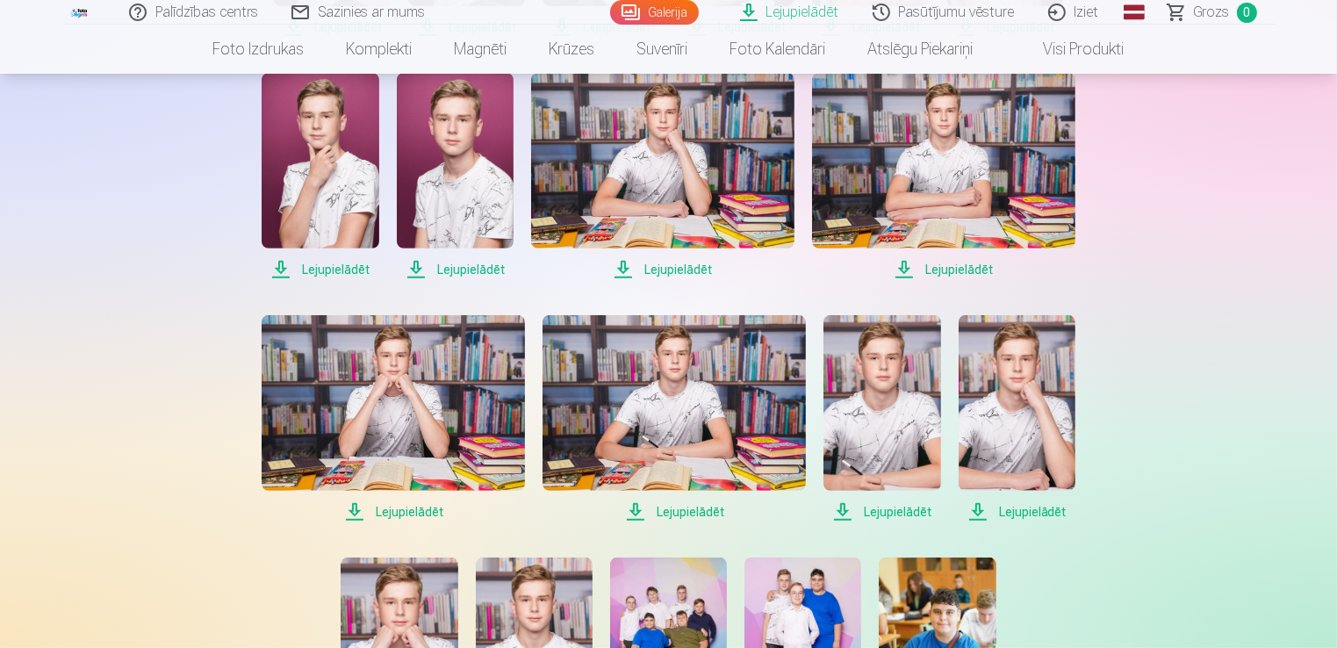
scroll to position [615, 0]
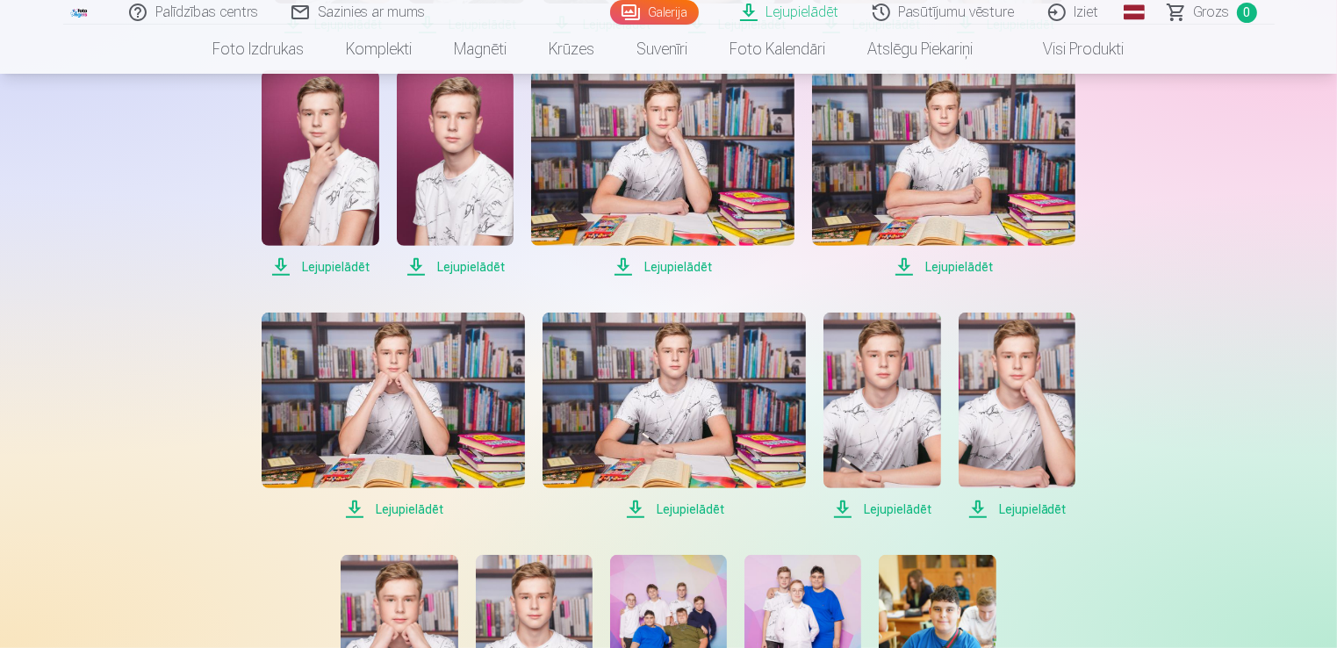
click at [386, 507] on span "Lejupielādēt" at bounding box center [393, 509] width 263 height 21
click at [666, 509] on span "Lejupielādēt" at bounding box center [674, 509] width 263 height 21
click at [868, 510] on span "Lejupielādēt" at bounding box center [881, 509] width 117 height 21
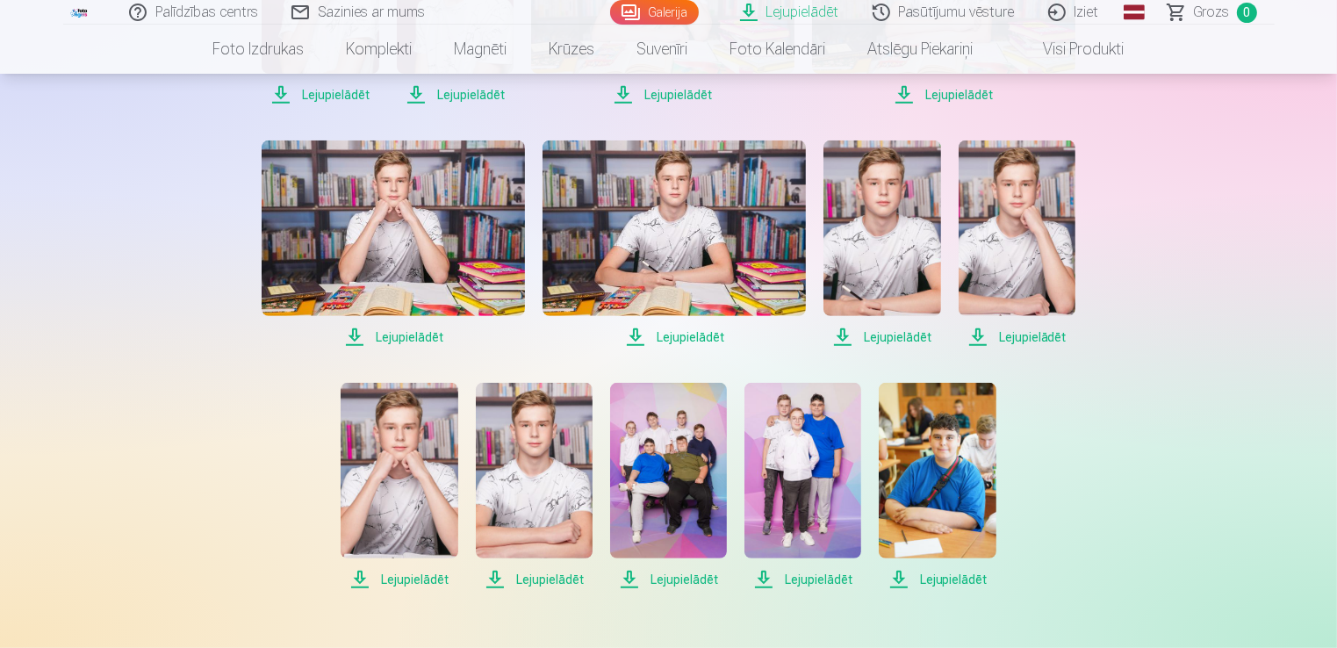
scroll to position [790, 0]
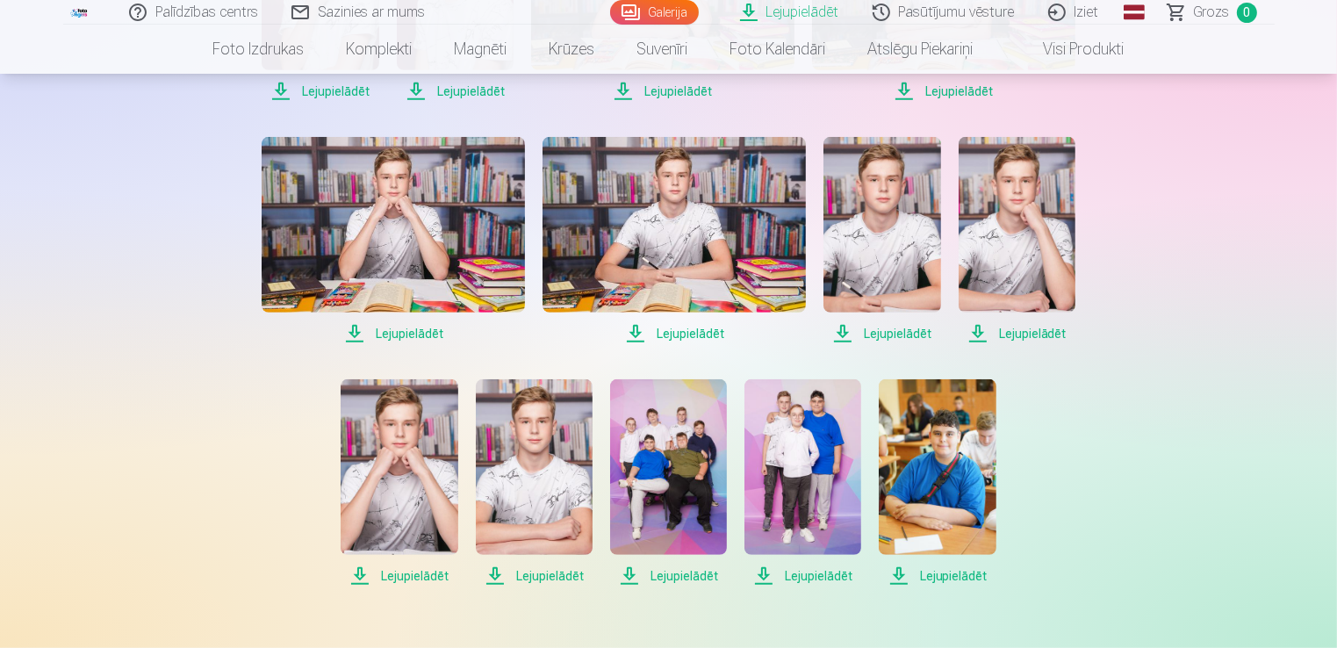
click at [979, 335] on span "Lejupielādēt" at bounding box center [1017, 333] width 117 height 21
click at [358, 579] on span "Lejupielādēt" at bounding box center [399, 575] width 117 height 21
click at [498, 577] on span "Lejupielādēt" at bounding box center [534, 575] width 117 height 21
click at [632, 574] on span "Lejupielādēt" at bounding box center [668, 575] width 117 height 21
click at [764, 578] on span "Lejupielādēt" at bounding box center [802, 575] width 117 height 21
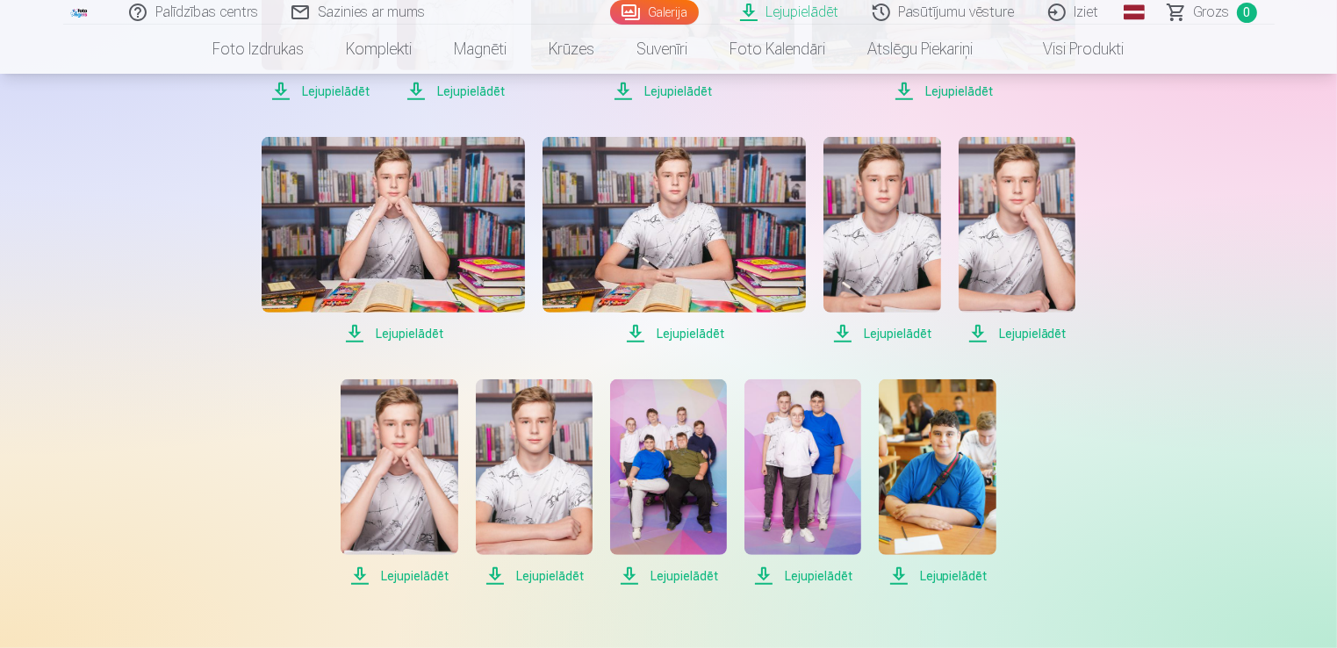
click at [763, 578] on span "Lejupielādēt" at bounding box center [802, 575] width 117 height 21
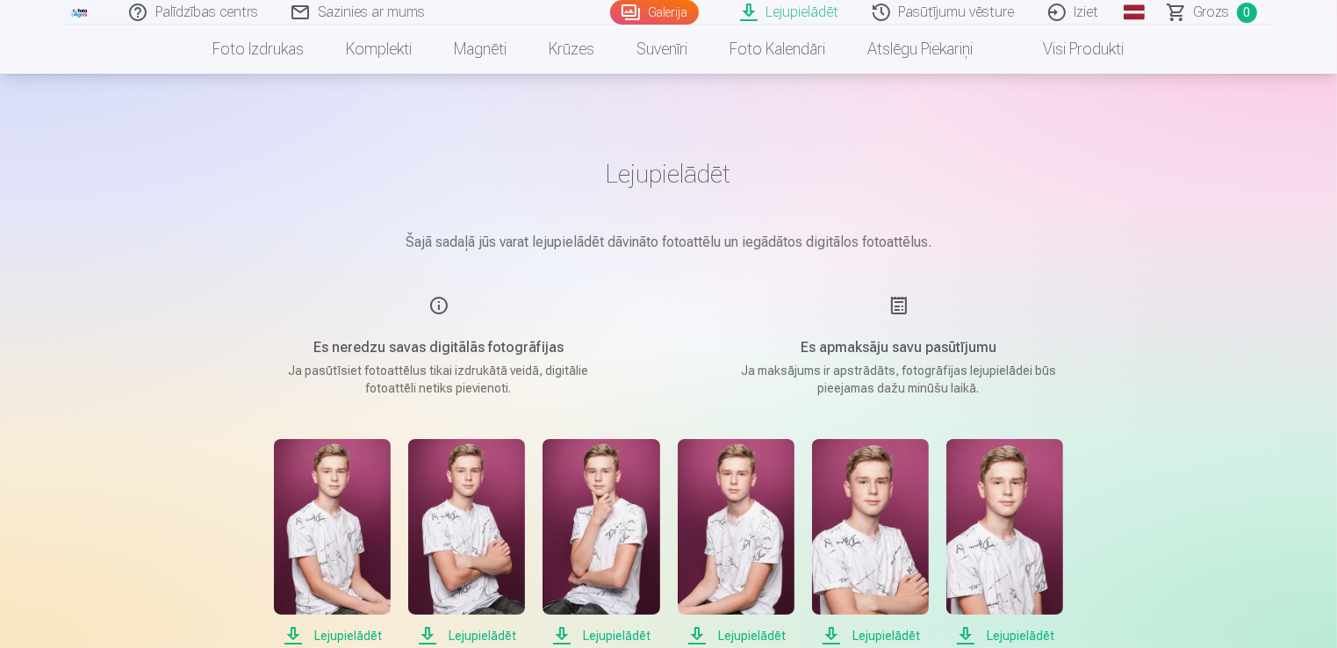
scroll to position [0, 0]
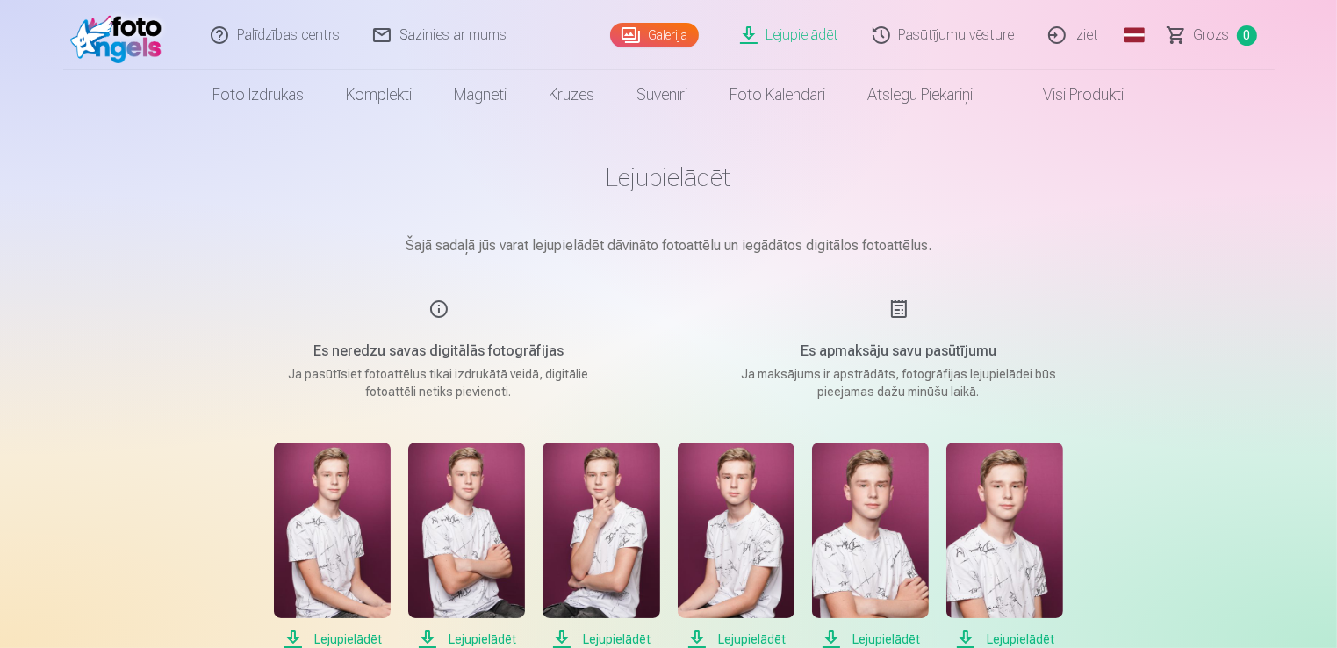
click at [952, 42] on link "Pasūtījumu vēsture" at bounding box center [945, 35] width 176 height 70
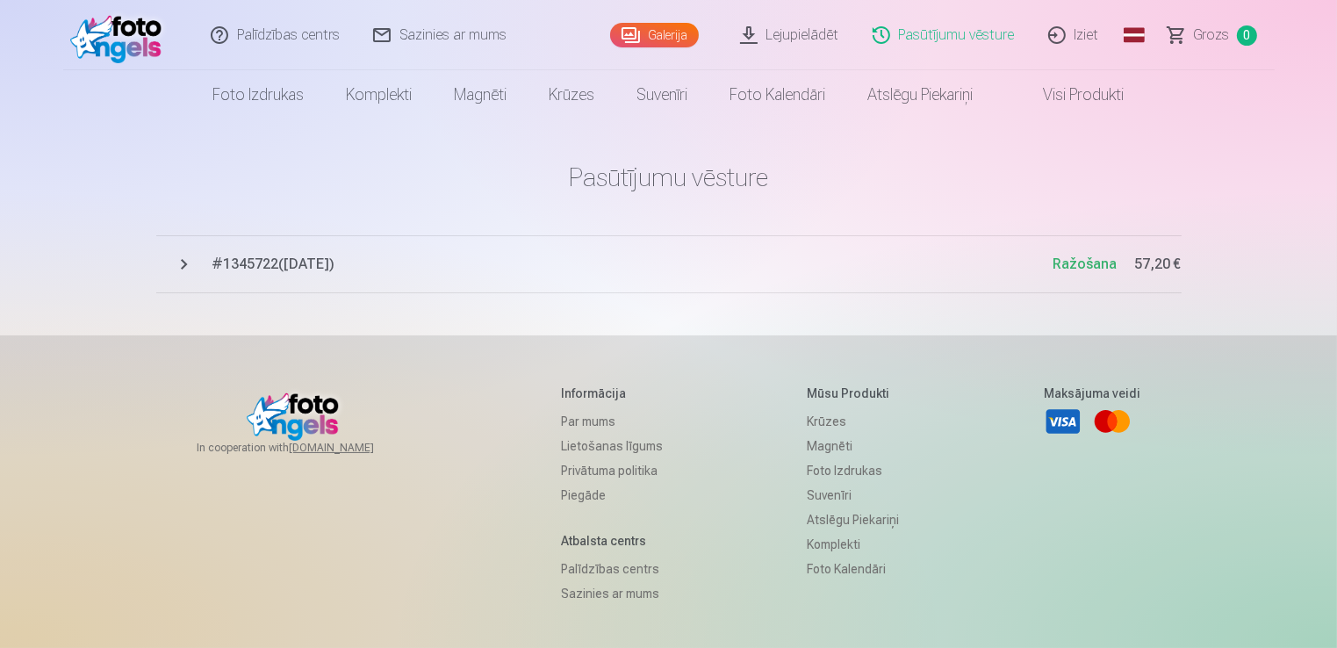
click at [342, 273] on span "# 1345722 ( 13.09.2025 )" at bounding box center [632, 264] width 841 height 21
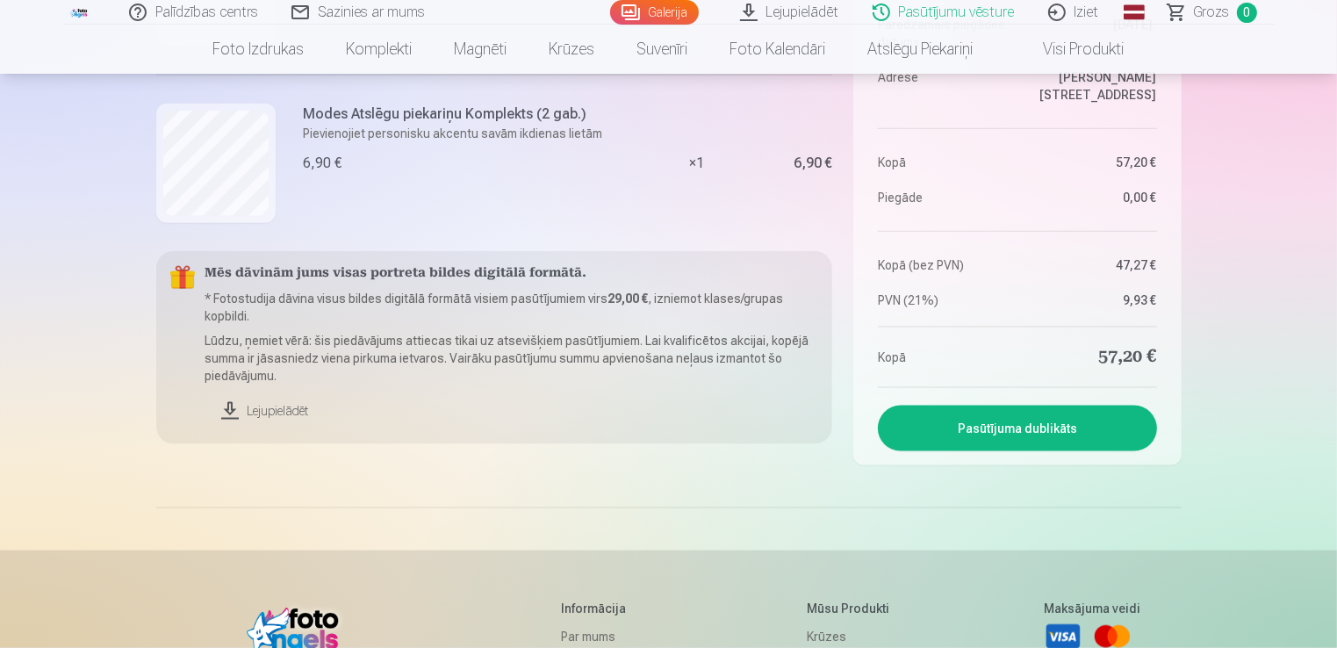
scroll to position [2019, 0]
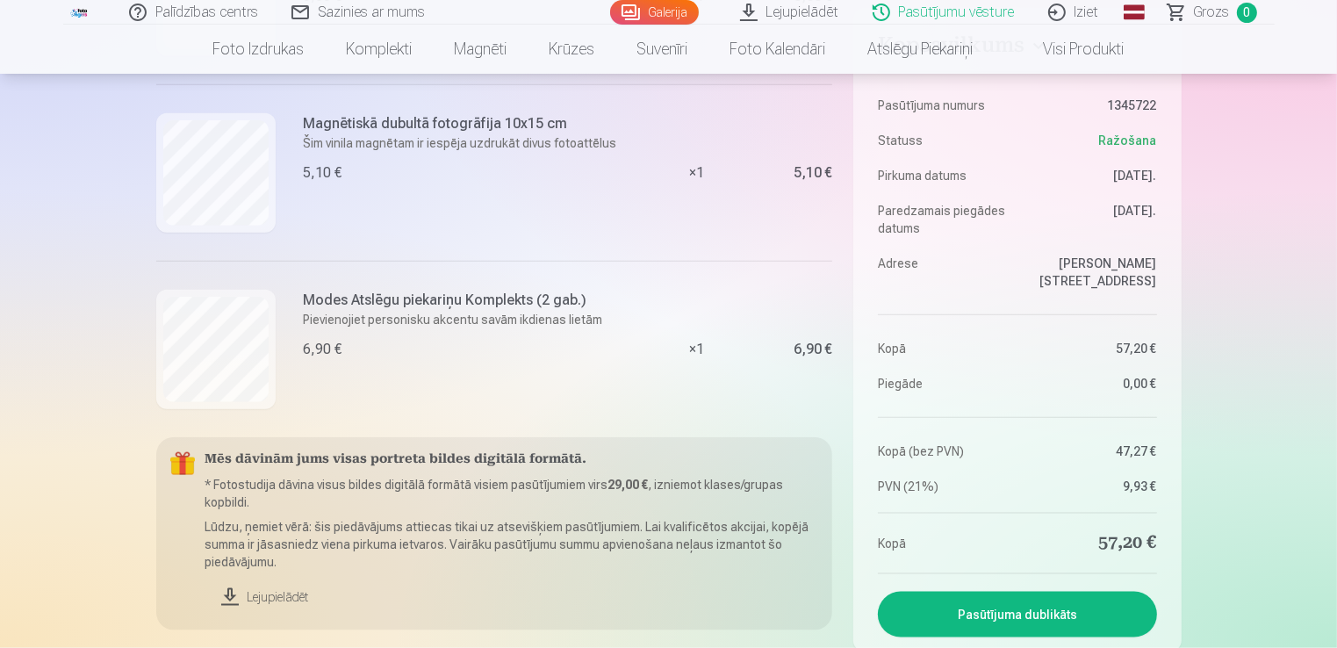
click at [229, 597] on link "Lejupielādēt" at bounding box center [512, 597] width 614 height 39
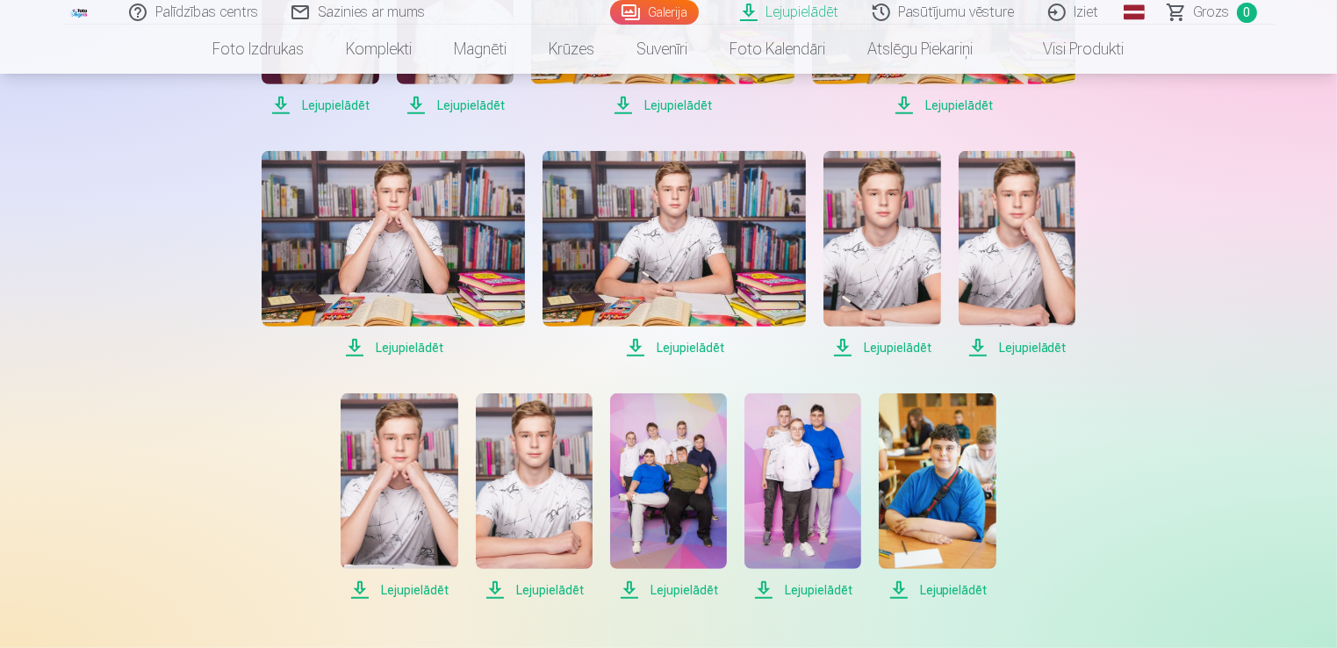
scroll to position [768, 0]
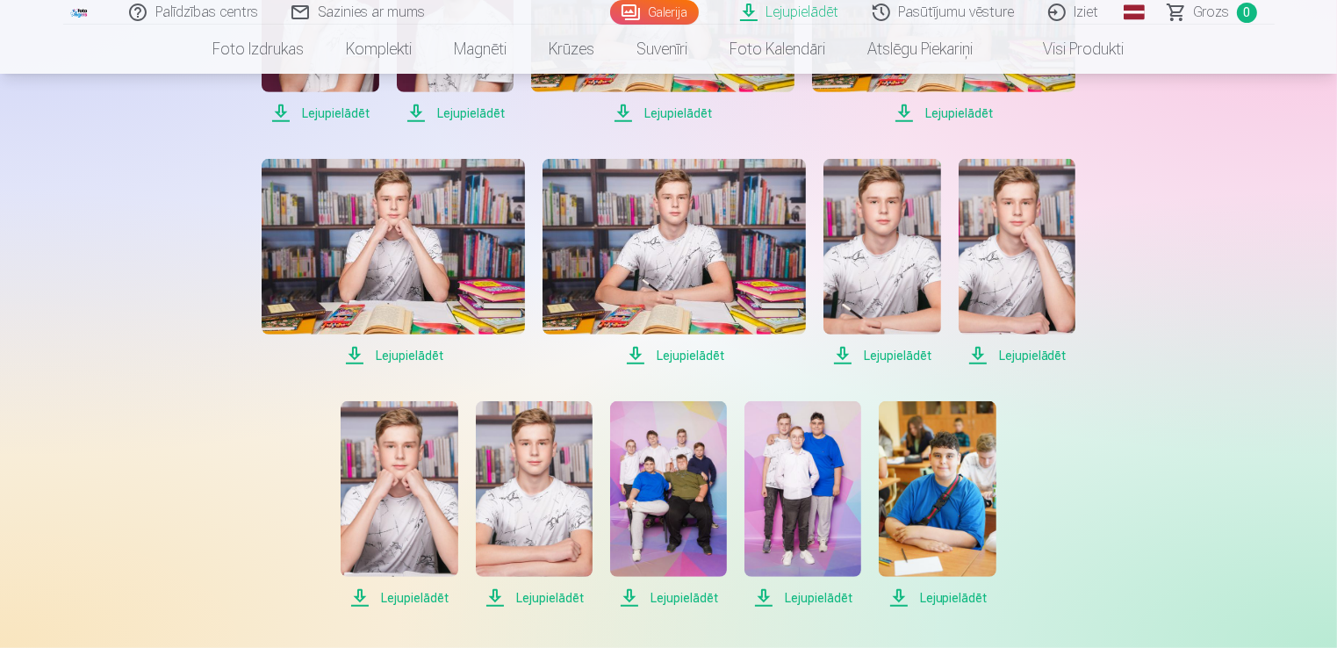
click at [938, 454] on img at bounding box center [937, 489] width 117 height 176
